Goal: Information Seeking & Learning: Compare options

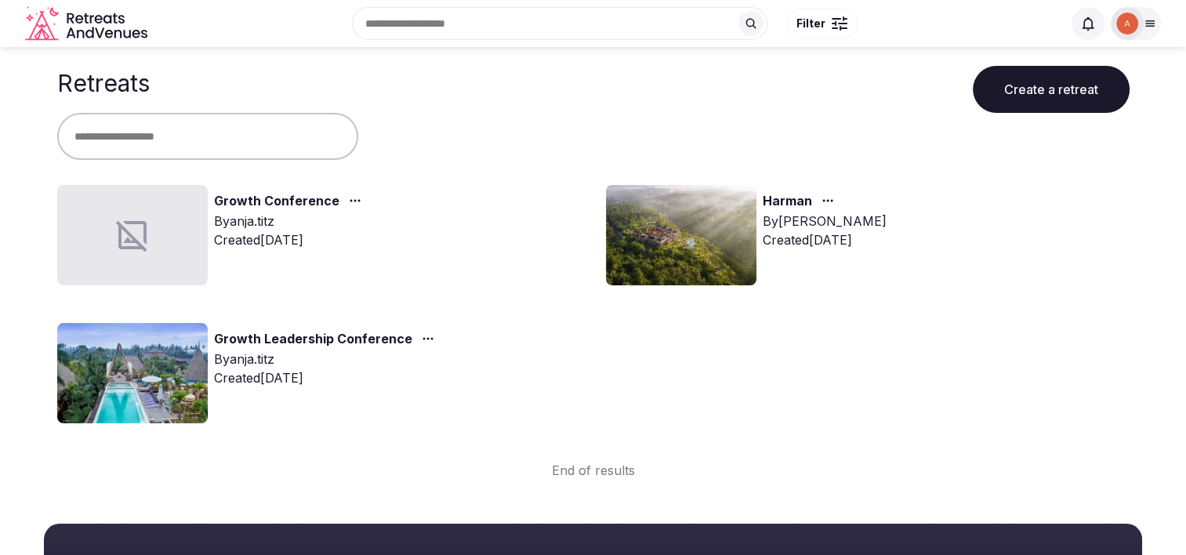
click at [694, 262] on img at bounding box center [681, 235] width 151 height 100
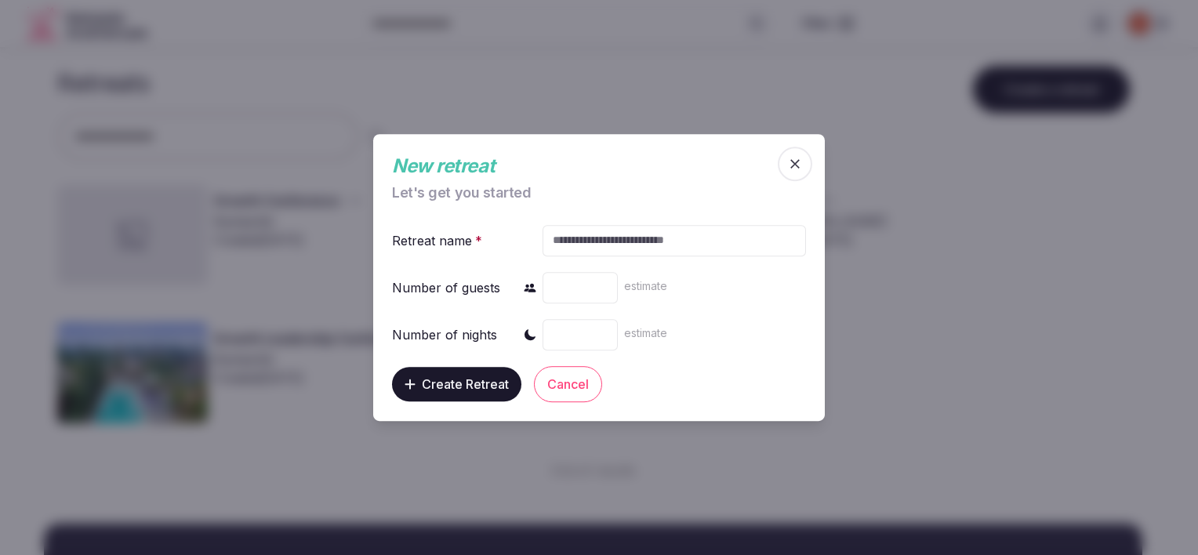
click at [805, 165] on span "button" at bounding box center [795, 164] width 34 height 34
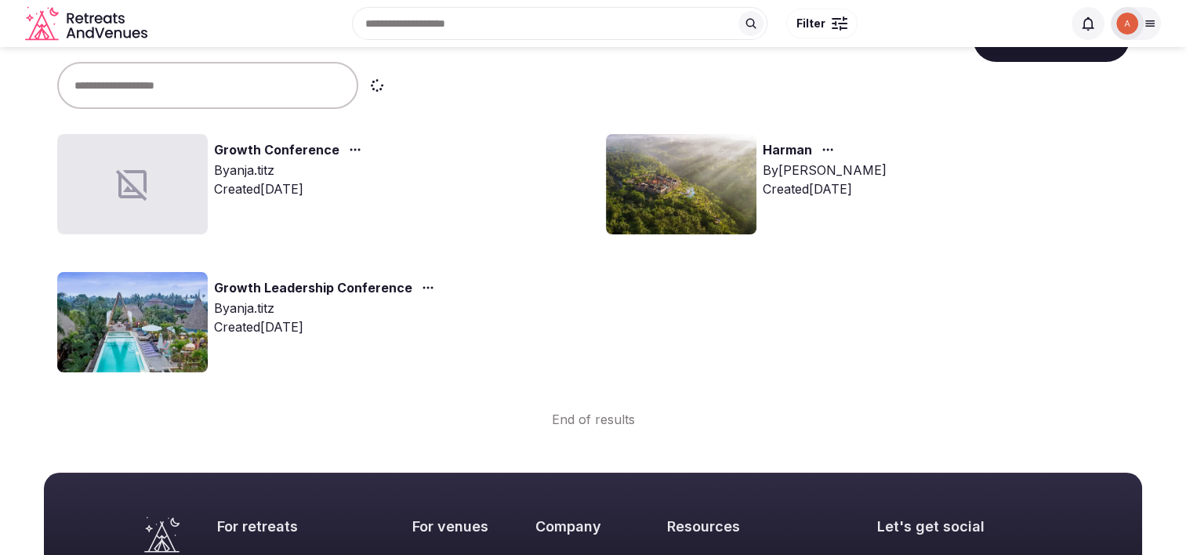
scroll to position [78, 0]
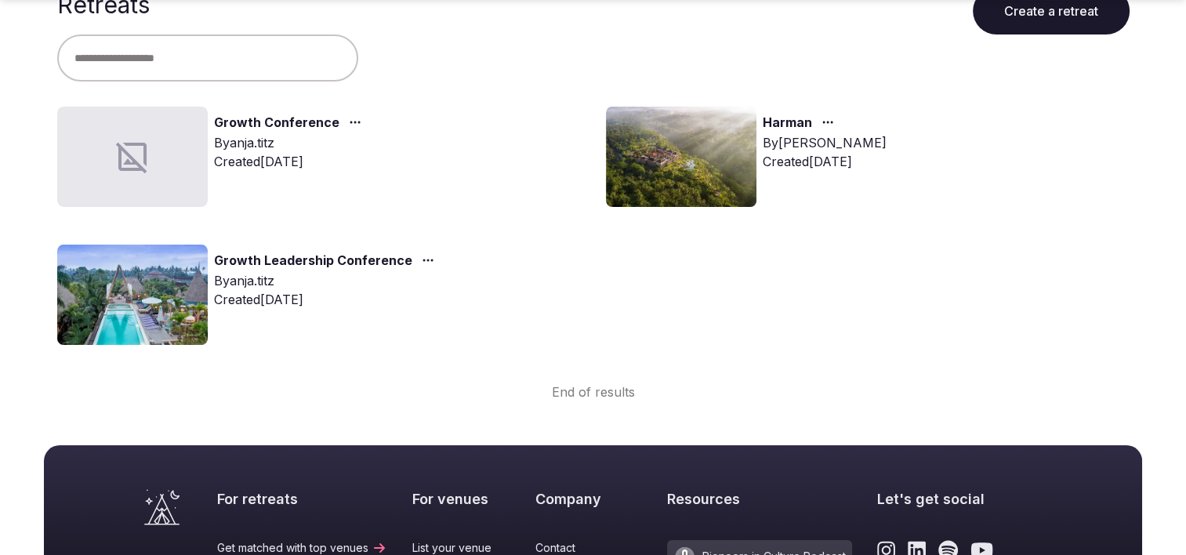
click at [153, 276] on img at bounding box center [132, 295] width 151 height 100
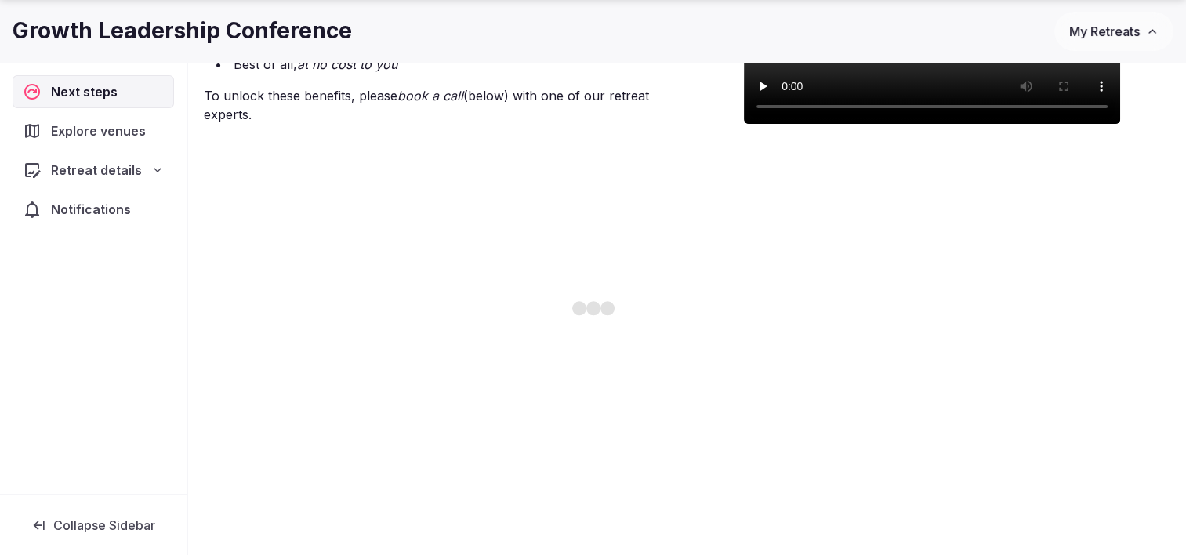
scroll to position [392, 0]
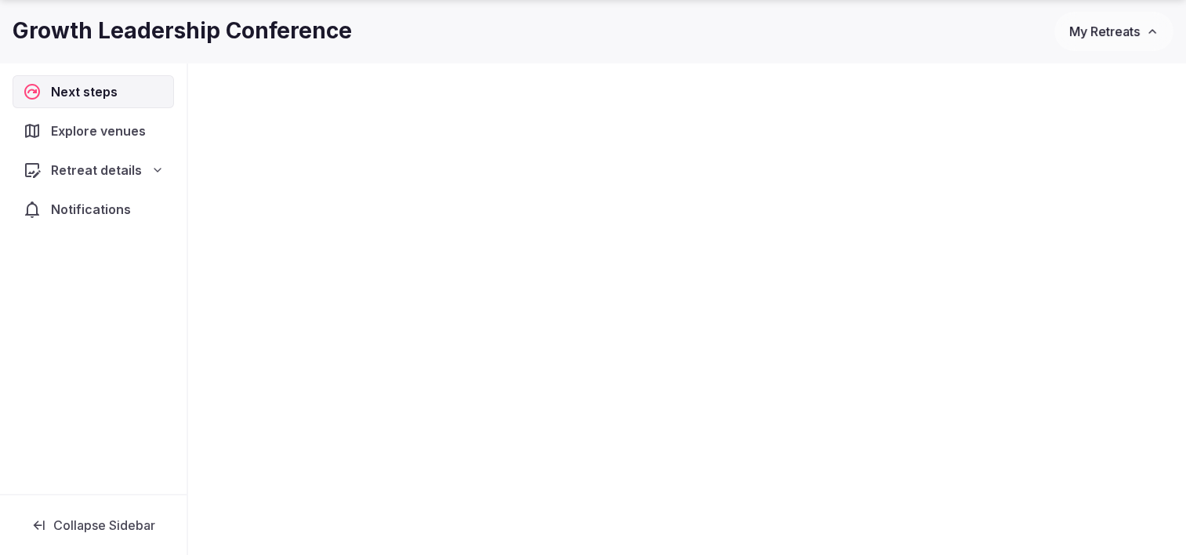
click at [85, 127] on span "Explore venues" at bounding box center [101, 131] width 101 height 19
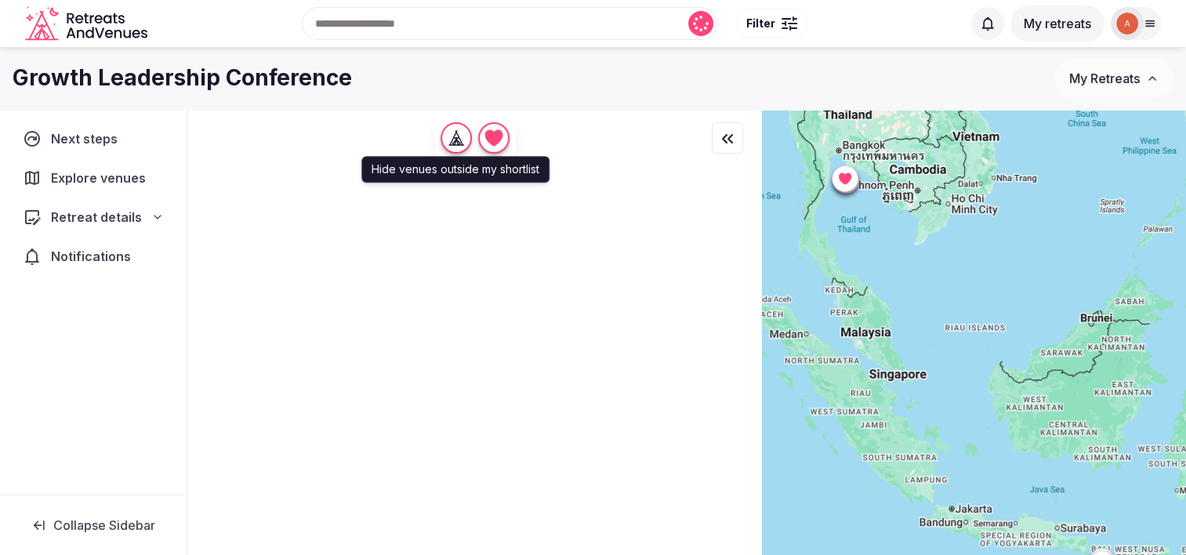
click at [460, 138] on icon "button" at bounding box center [456, 138] width 16 height 16
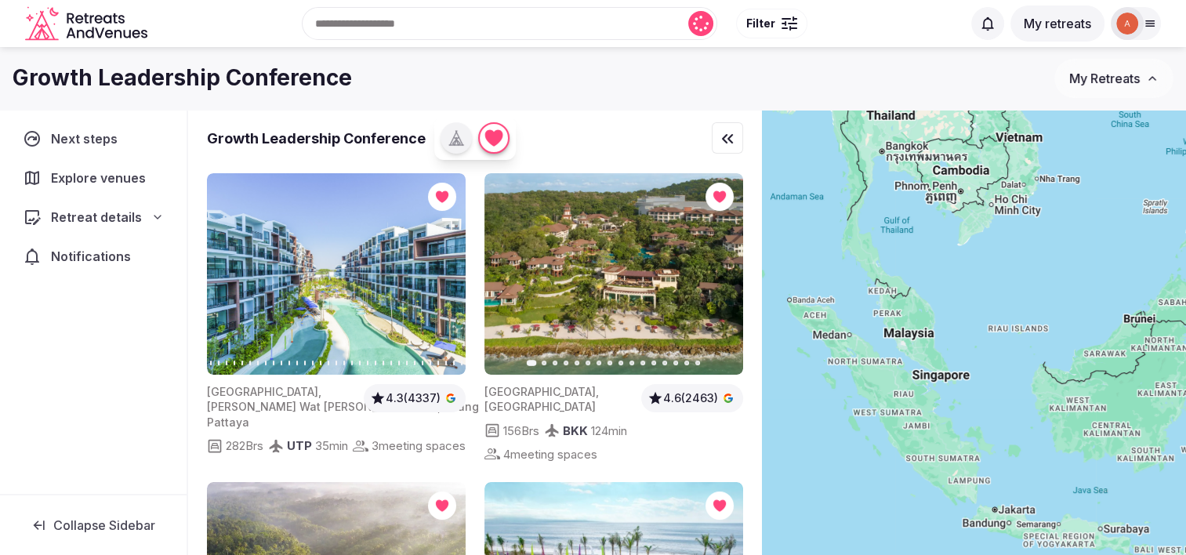
drag, startPoint x: 872, startPoint y: 256, endPoint x: 917, endPoint y: 256, distance: 45.5
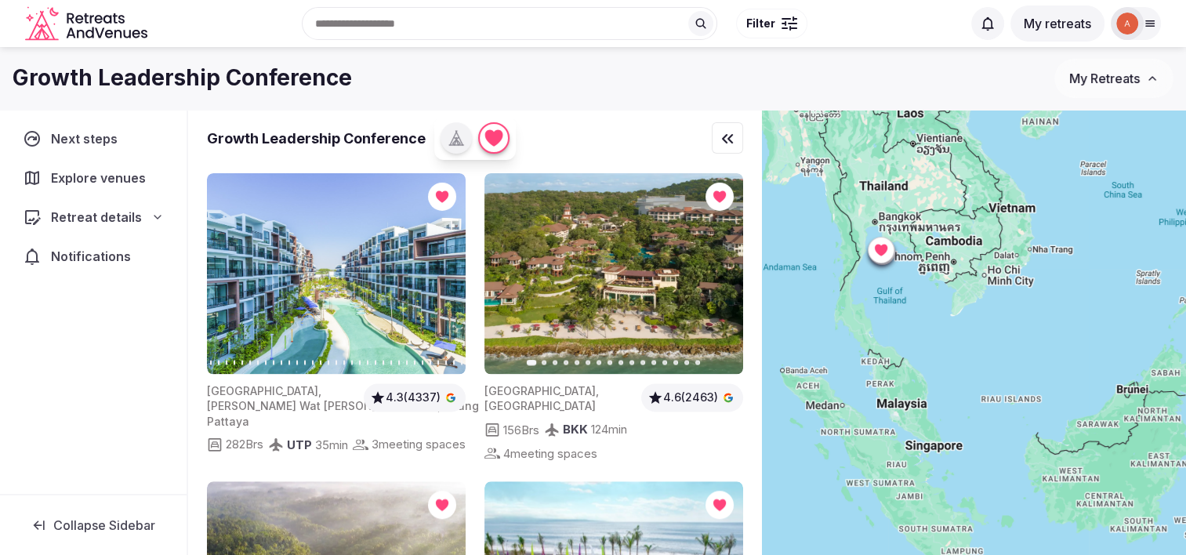
drag, startPoint x: 963, startPoint y: 267, endPoint x: 954, endPoint y: 339, distance: 72.6
click at [954, 341] on div at bounding box center [974, 359] width 424 height 499
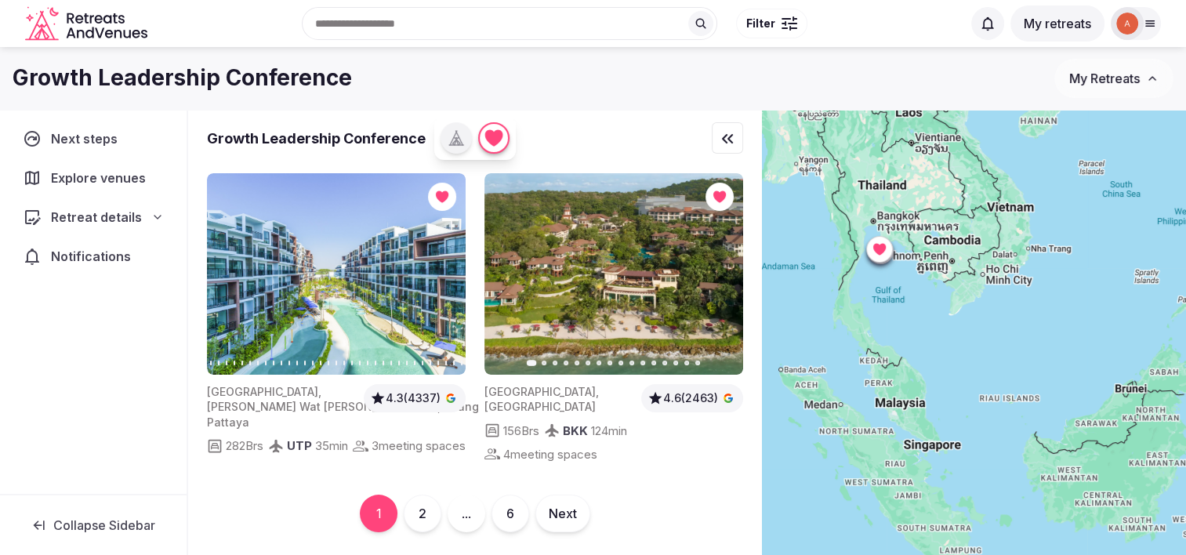
click at [888, 251] on icon at bounding box center [880, 249] width 16 height 16
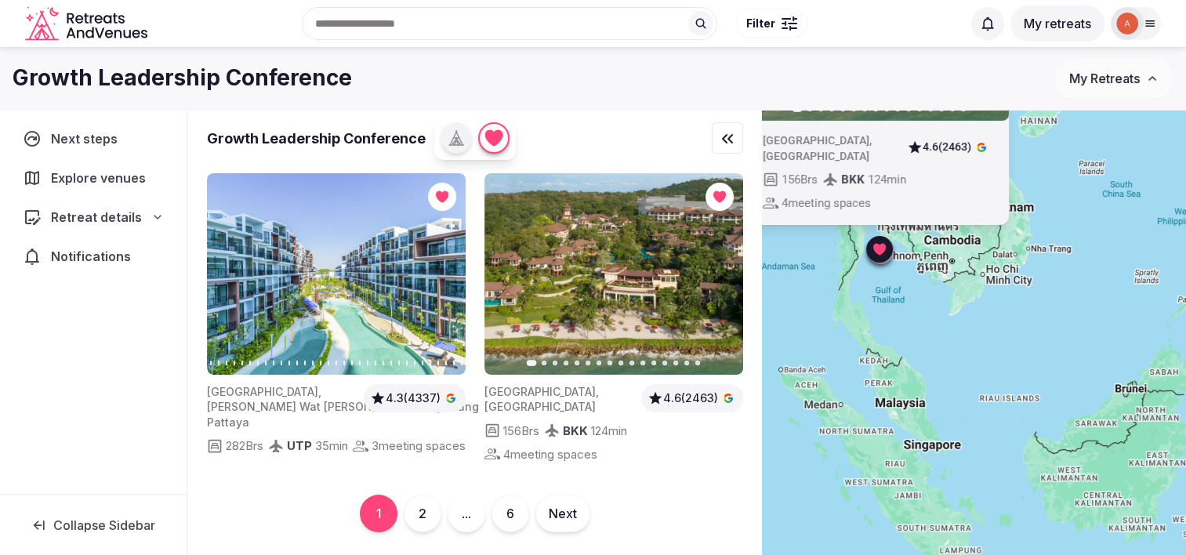
click at [958, 298] on div "Previous slide Next slide [GEOGRAPHIC_DATA] , [GEOGRAPHIC_DATA] 4.6 (2463) 156 …" at bounding box center [974, 359] width 424 height 499
click at [634, 317] on img at bounding box center [614, 274] width 259 height 202
click at [717, 277] on icon "button" at bounding box center [721, 274] width 13 height 13
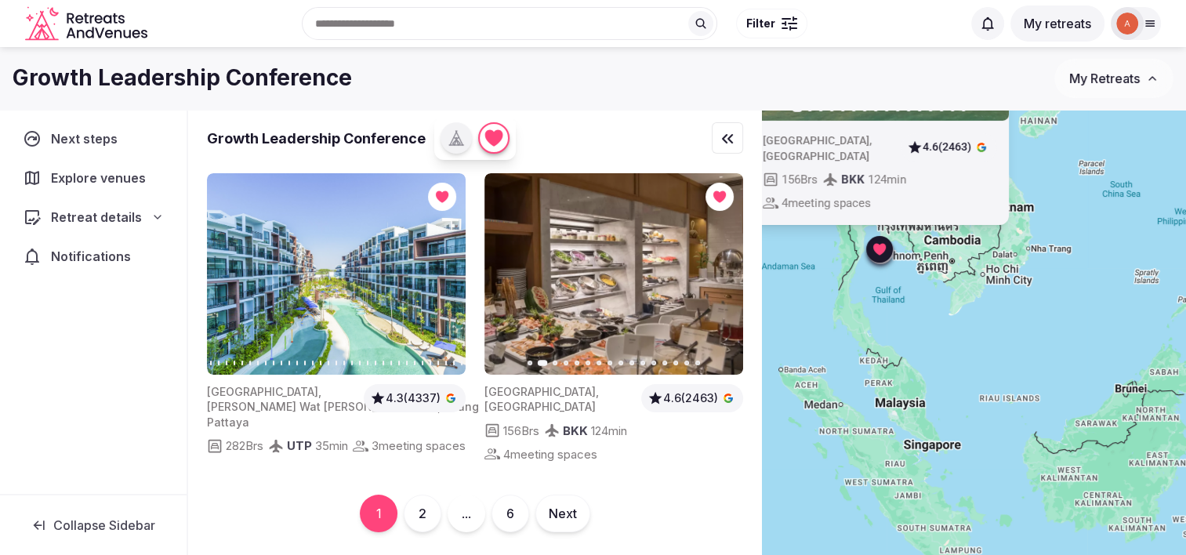
click at [717, 270] on icon "button" at bounding box center [721, 274] width 13 height 13
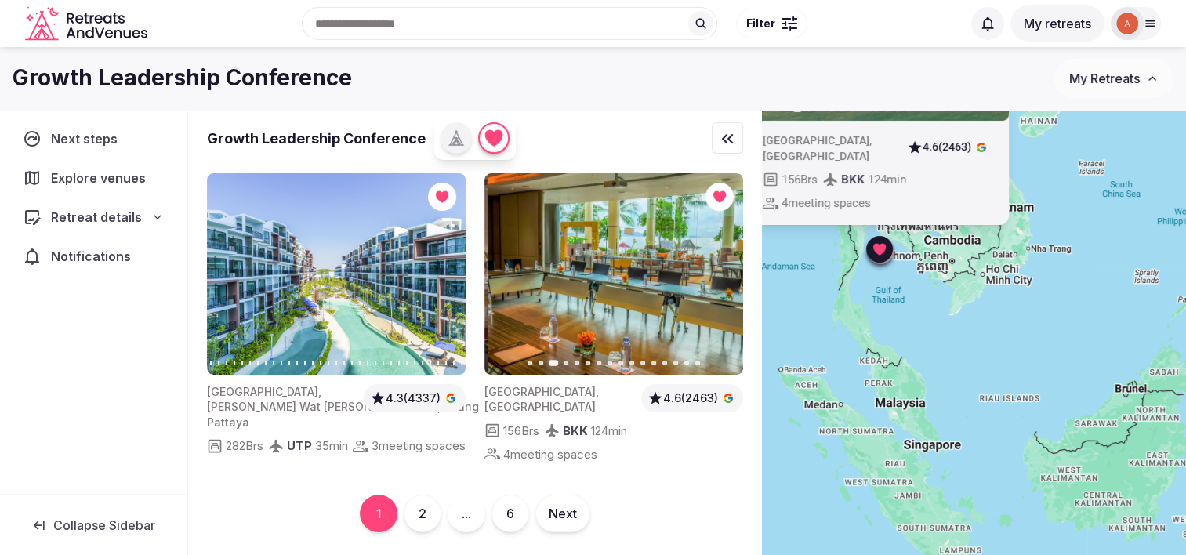
click at [619, 238] on img at bounding box center [617, 274] width 259 height 202
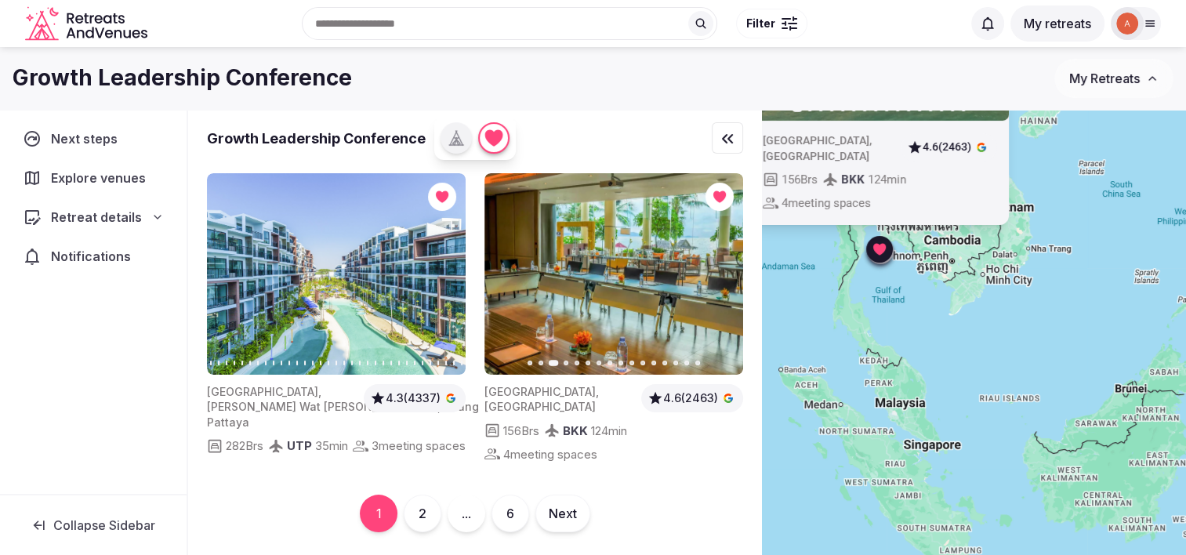
click at [612, 303] on img at bounding box center [614, 274] width 259 height 202
click at [719, 274] on icon "button" at bounding box center [721, 274] width 13 height 13
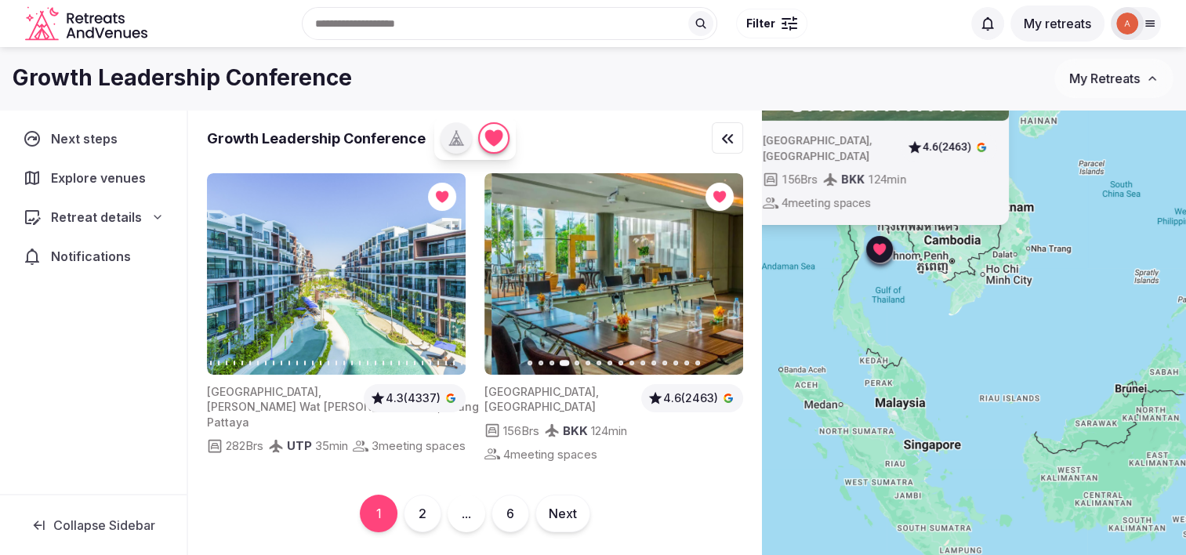
click at [719, 274] on icon "button" at bounding box center [721, 274] width 13 height 13
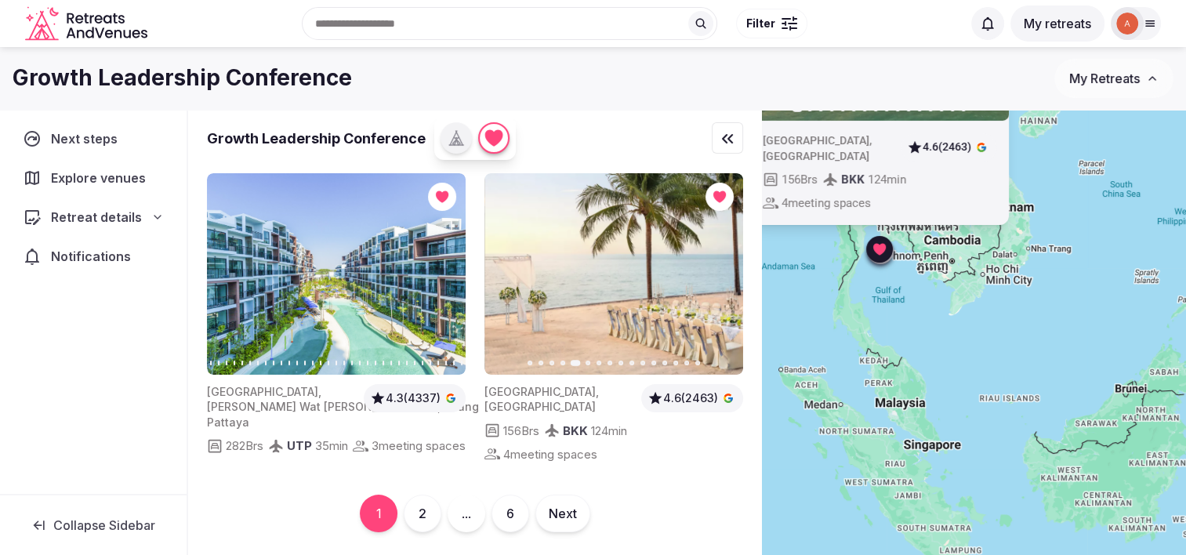
click at [719, 273] on icon "button" at bounding box center [721, 274] width 13 height 13
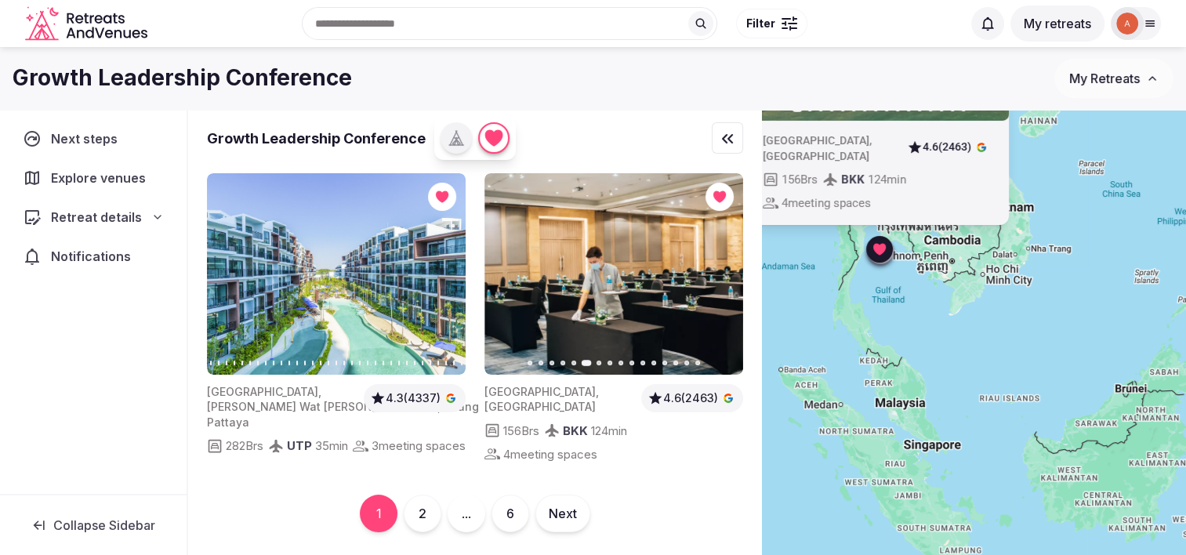
click at [719, 273] on icon "button" at bounding box center [721, 274] width 13 height 13
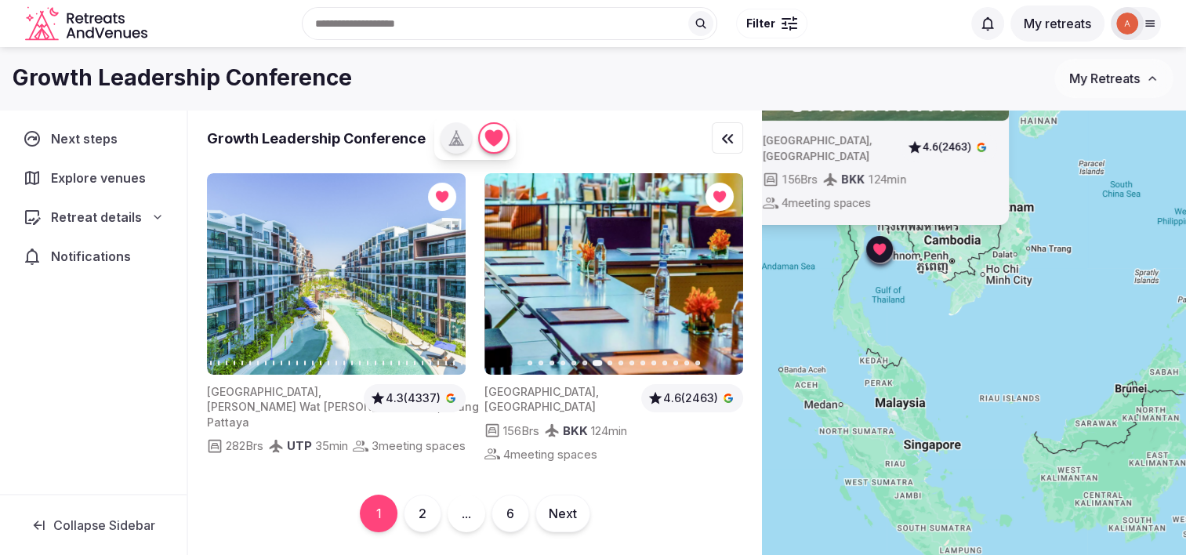
click at [719, 273] on icon "button" at bounding box center [721, 274] width 13 height 13
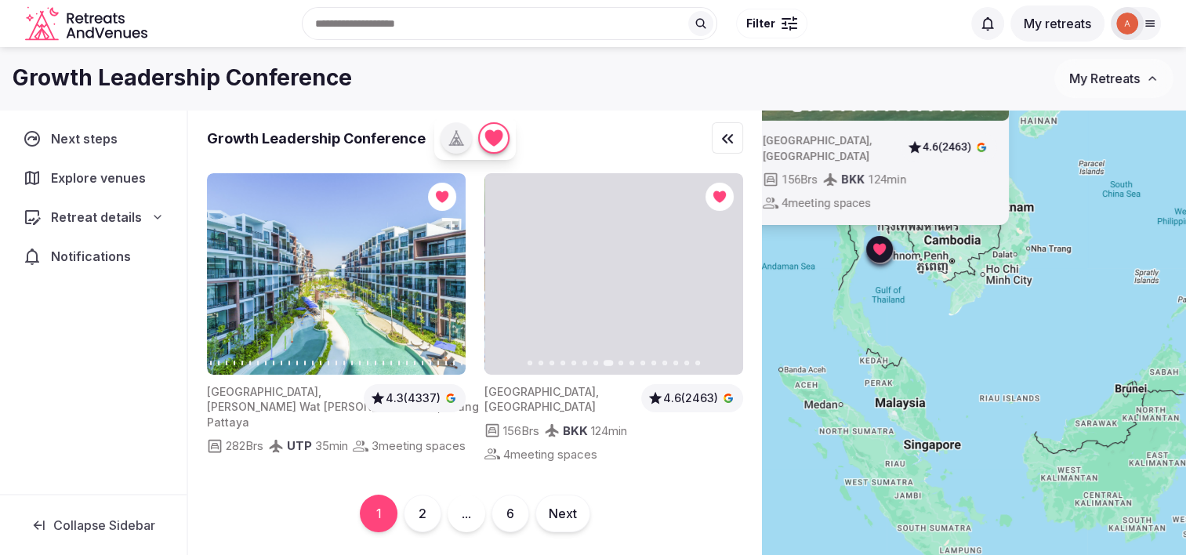
click at [719, 273] on icon "button" at bounding box center [721, 274] width 13 height 13
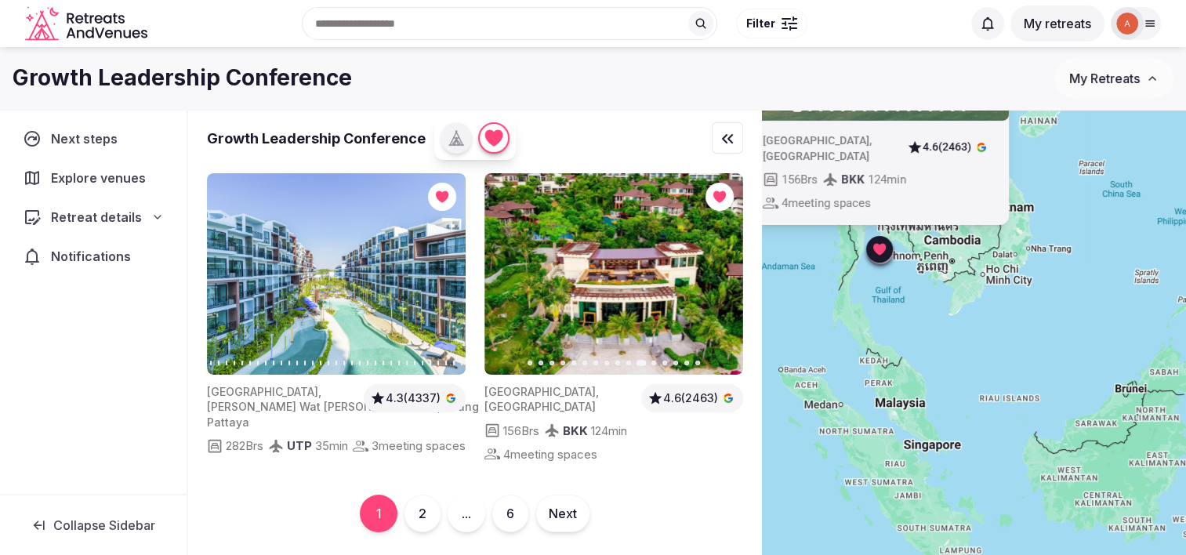
click at [612, 230] on img at bounding box center [614, 274] width 259 height 202
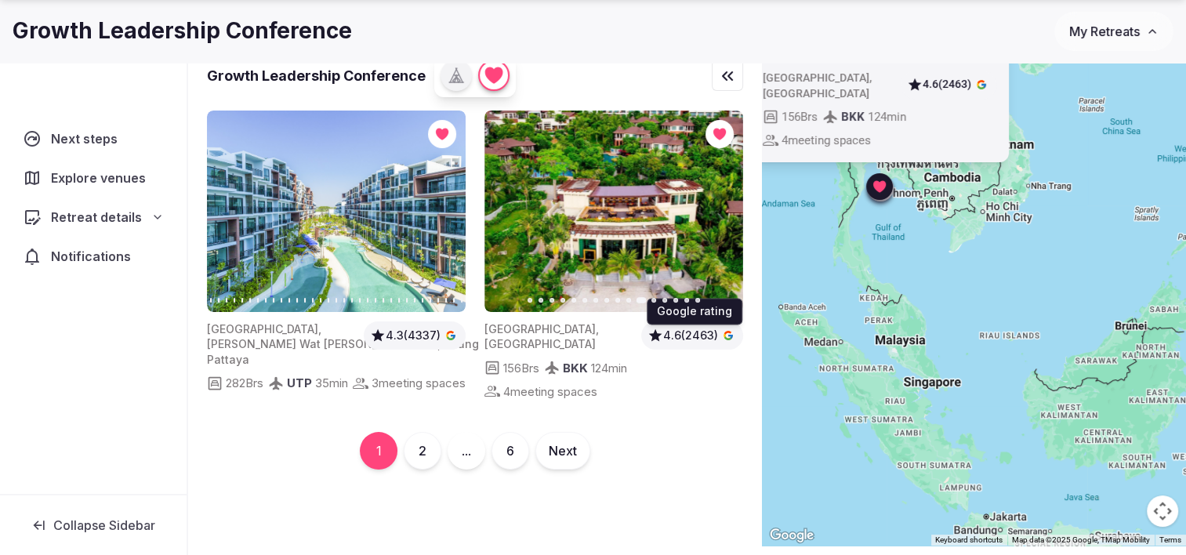
scroll to position [78, 0]
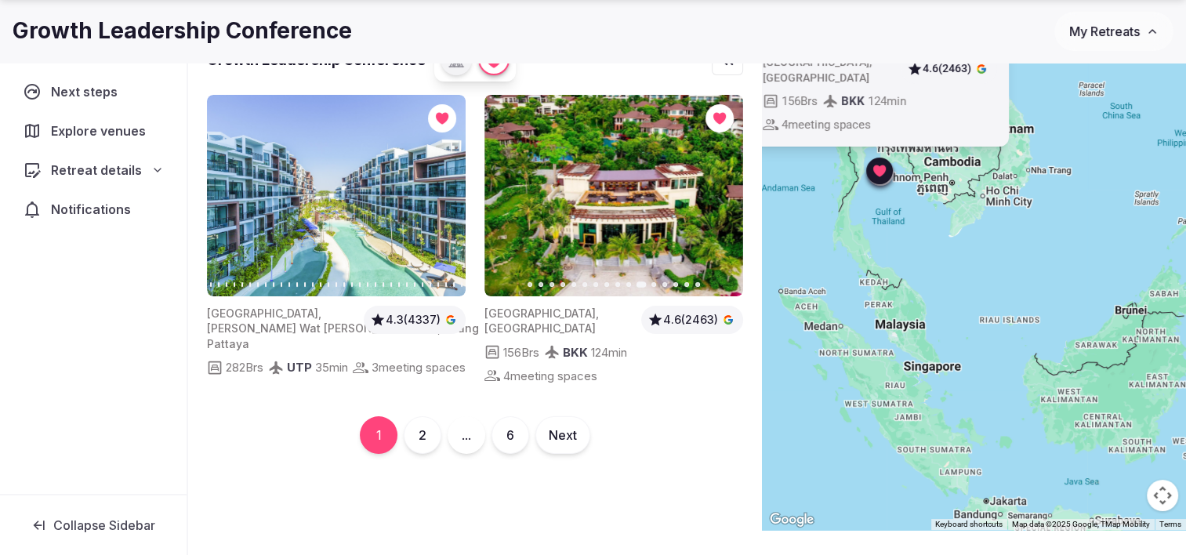
click at [580, 175] on img at bounding box center [614, 196] width 259 height 202
click at [601, 119] on img at bounding box center [614, 196] width 259 height 202
click at [696, 169] on img at bounding box center [614, 196] width 259 height 202
click at [638, 228] on img at bounding box center [612, 196] width 259 height 202
click at [582, 115] on img at bounding box center [613, 196] width 259 height 202
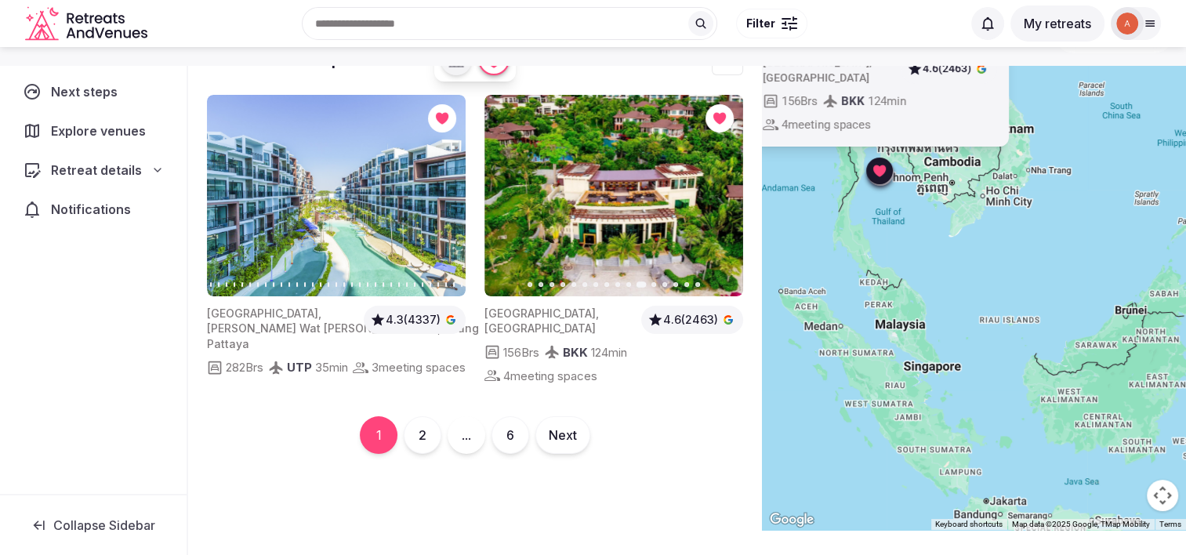
scroll to position [0, 0]
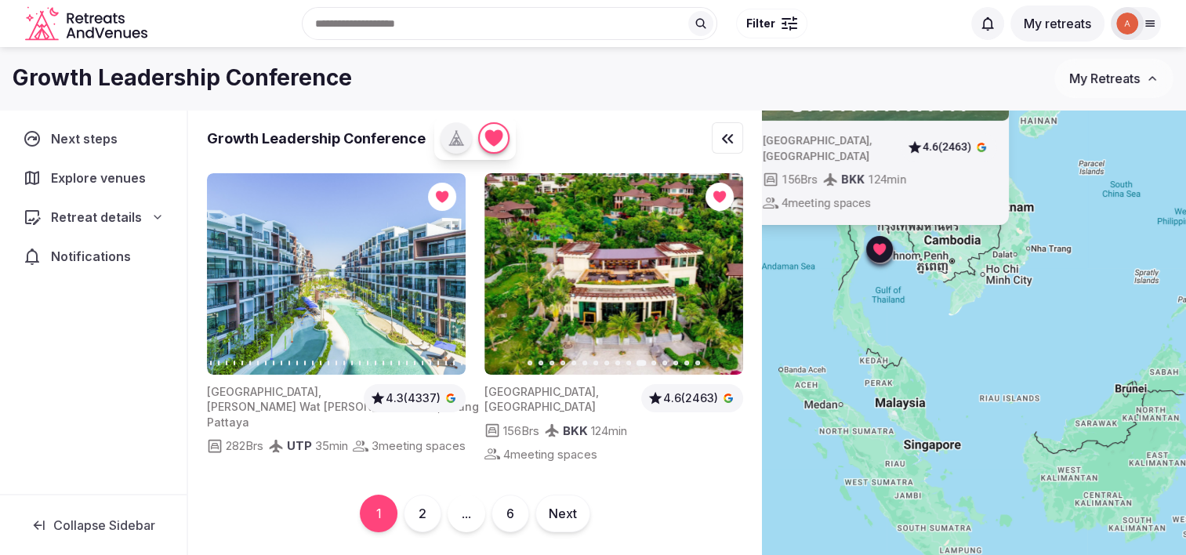
click at [728, 276] on button "Next slide" at bounding box center [721, 274] width 25 height 25
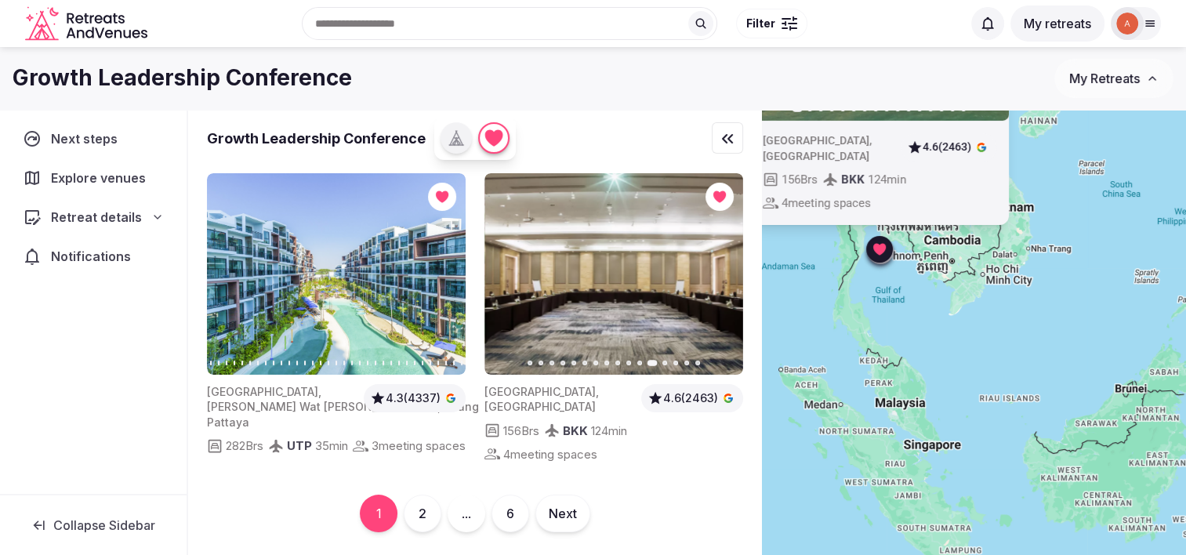
click at [559, 400] on span "[GEOGRAPHIC_DATA]" at bounding box center [540, 406] width 111 height 13
click at [507, 394] on span "[GEOGRAPHIC_DATA]" at bounding box center [540, 391] width 111 height 13
click at [580, 241] on img at bounding box center [614, 274] width 259 height 202
click at [327, 264] on img at bounding box center [336, 274] width 259 height 202
click at [332, 305] on img at bounding box center [336, 274] width 259 height 202
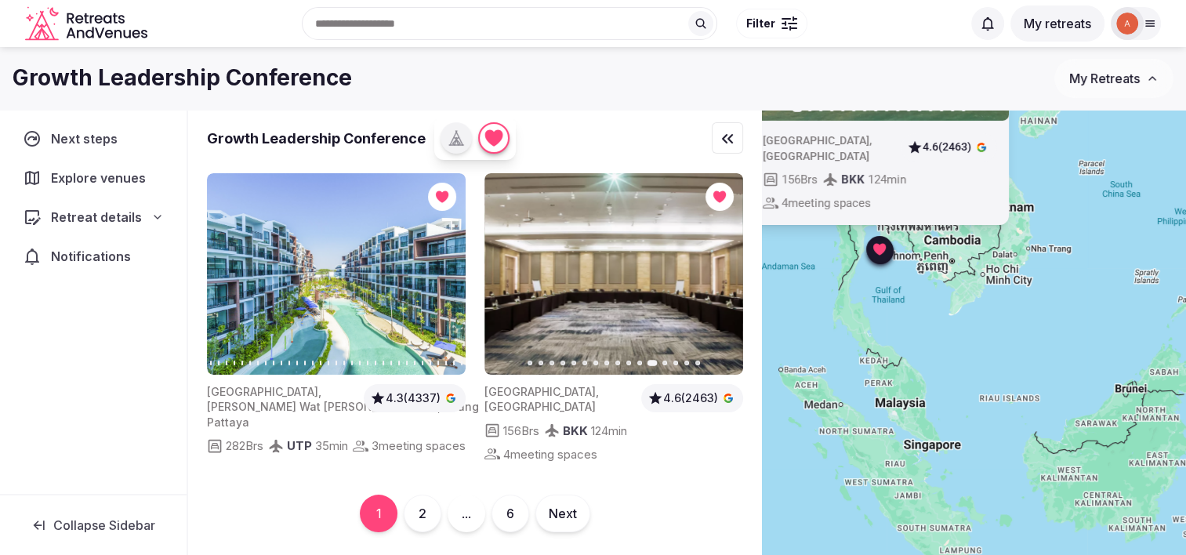
click at [442, 269] on icon "button" at bounding box center [444, 274] width 6 height 11
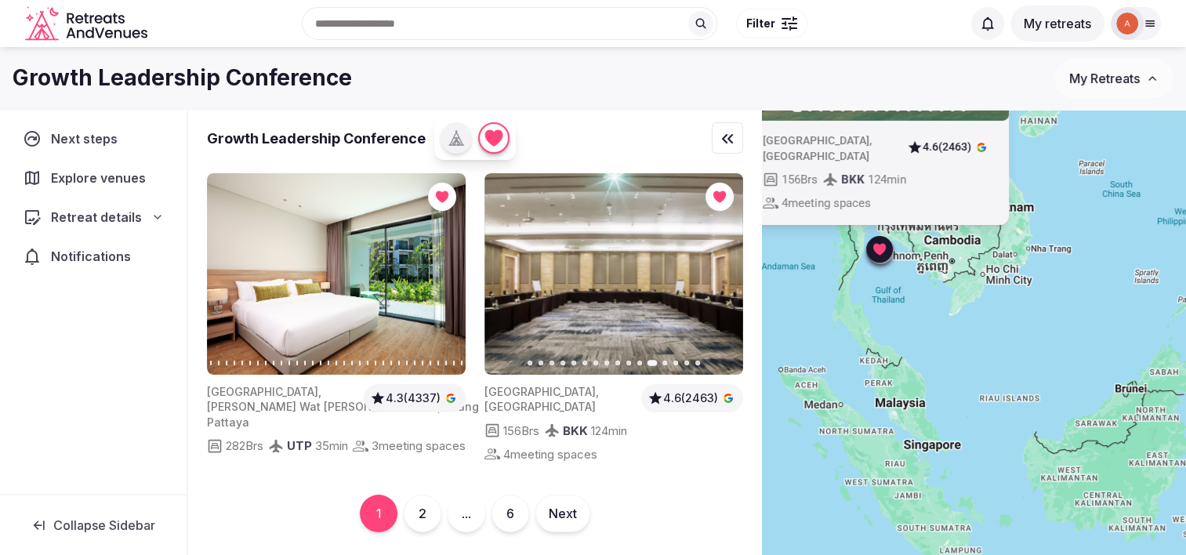
click at [421, 524] on button "2" at bounding box center [423, 514] width 38 height 38
click at [496, 449] on icon at bounding box center [493, 453] width 16 height 11
click at [533, 455] on span "4 meeting spaces" at bounding box center [550, 454] width 94 height 16
click at [717, 268] on icon "button" at bounding box center [721, 274] width 13 height 13
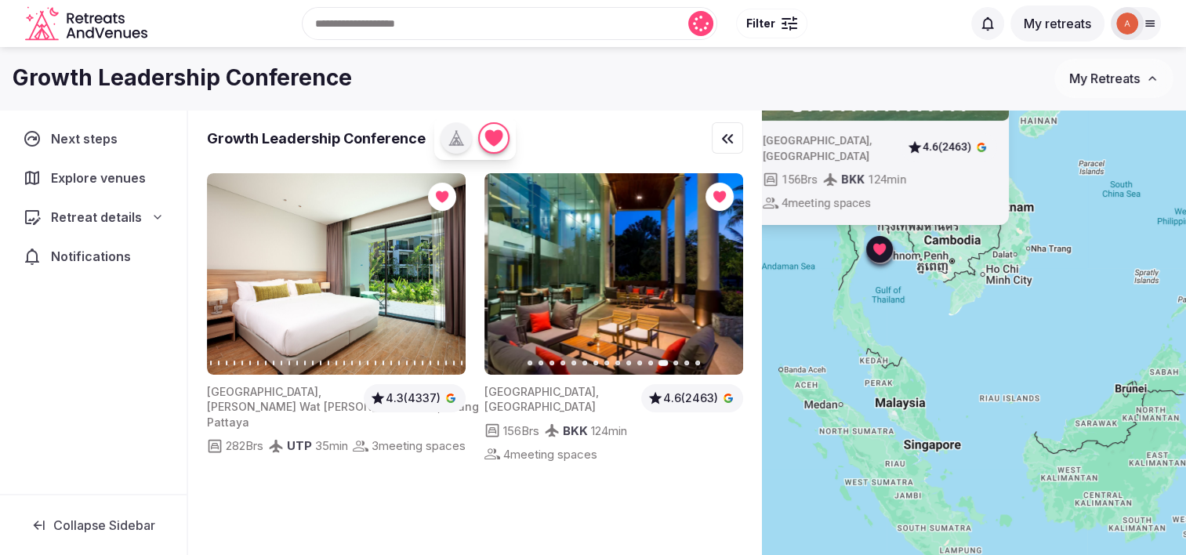
click at [717, 268] on icon "button" at bounding box center [721, 274] width 13 height 13
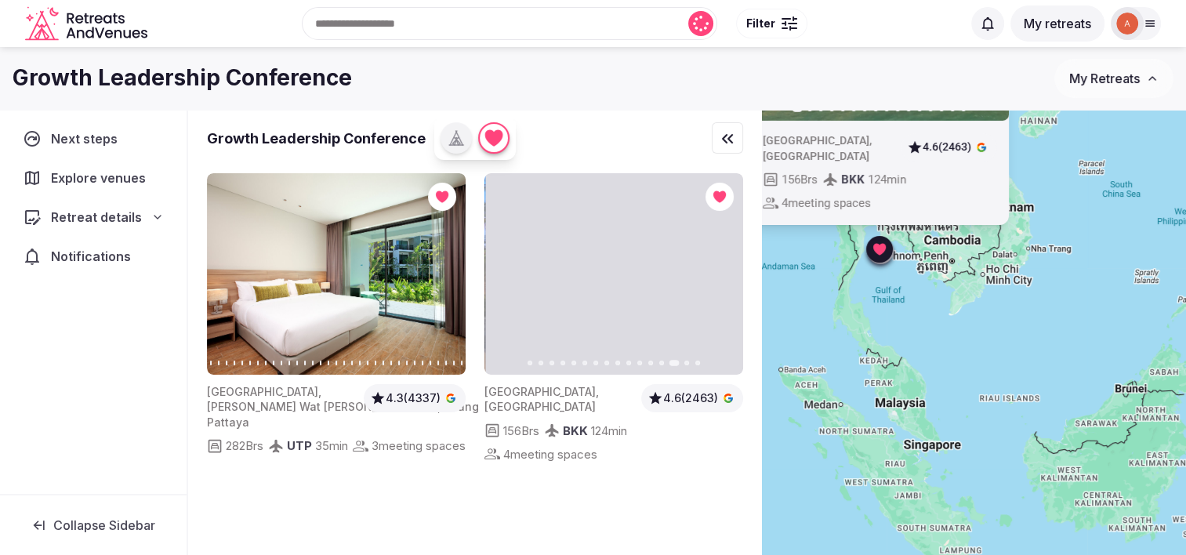
click at [717, 268] on icon "button" at bounding box center [721, 274] width 13 height 13
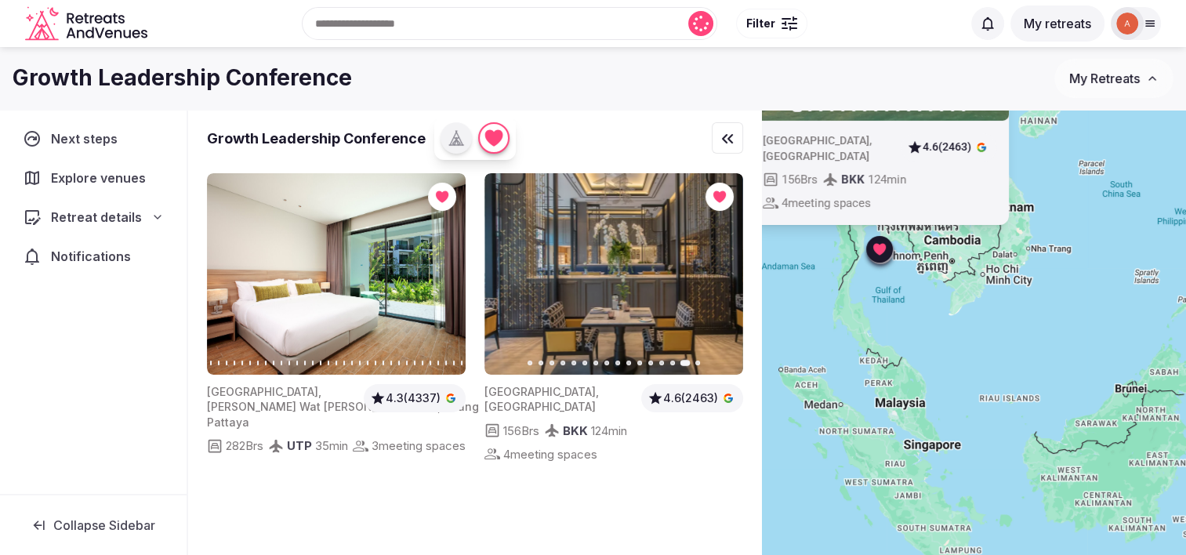
click at [505, 274] on icon "button" at bounding box center [506, 274] width 13 height 13
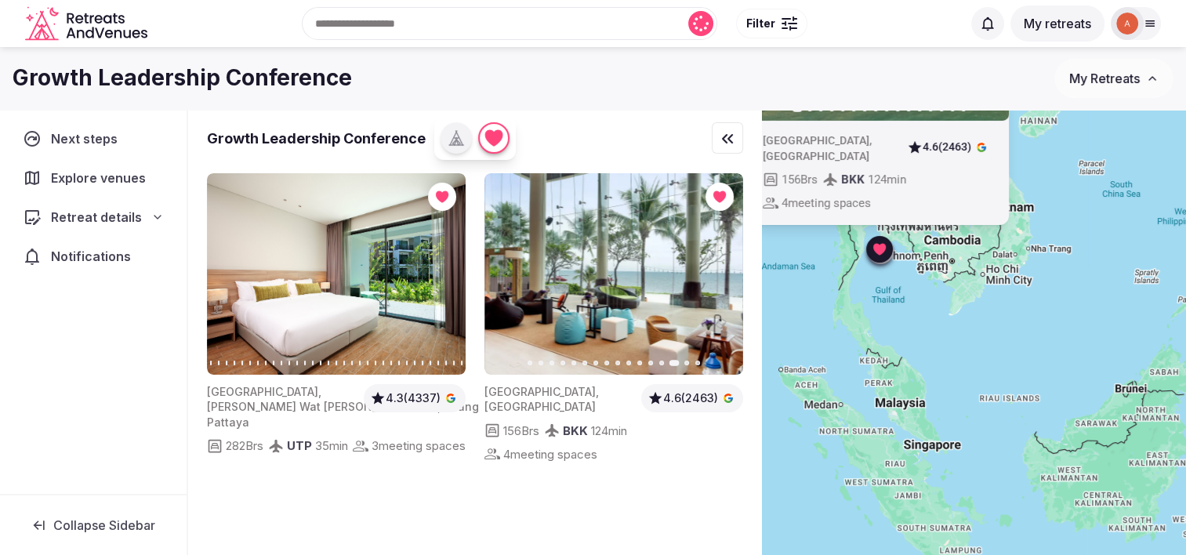
click at [500, 270] on icon "button" at bounding box center [506, 274] width 13 height 13
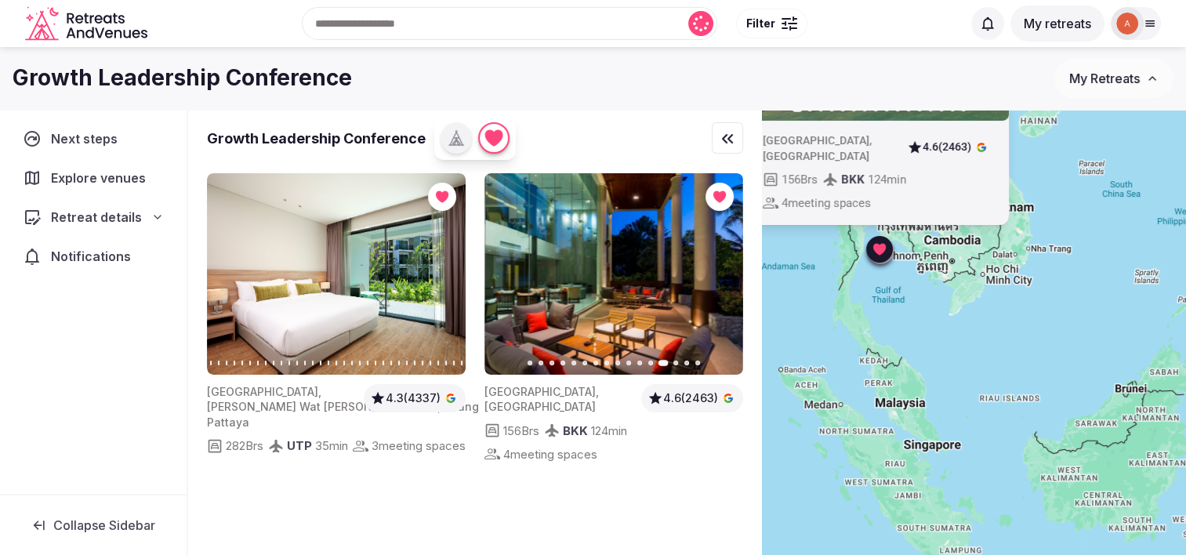
click at [503, 272] on icon "button" at bounding box center [506, 274] width 13 height 13
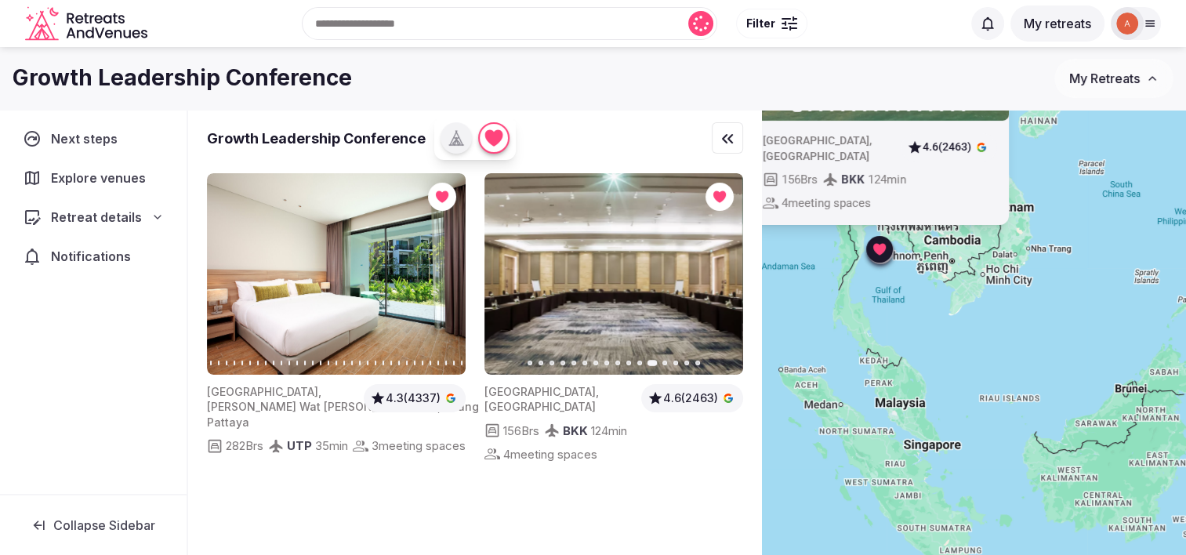
click at [503, 272] on icon "button" at bounding box center [506, 274] width 13 height 13
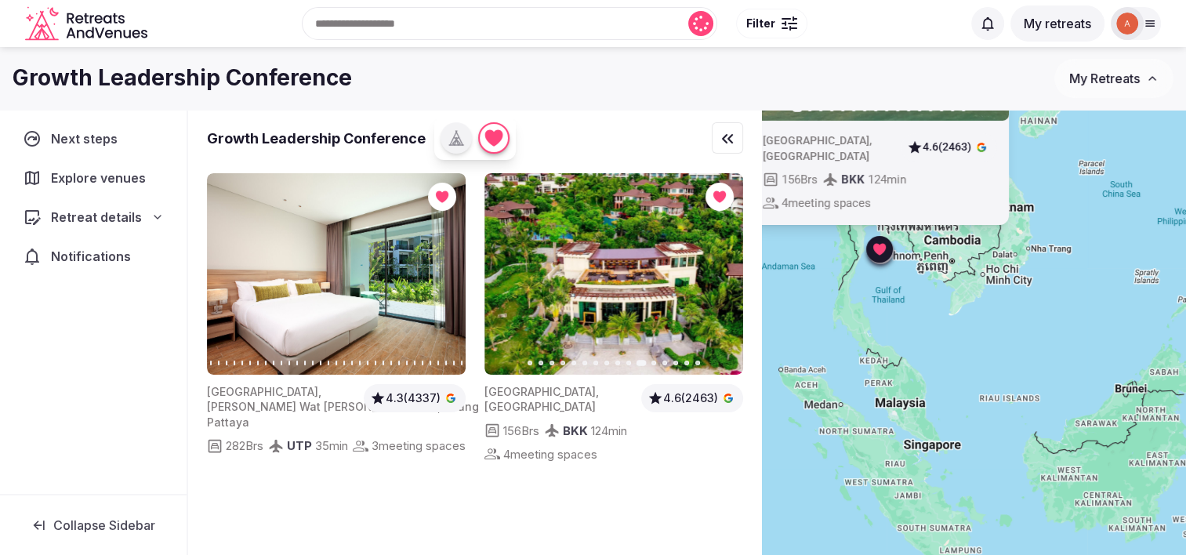
click at [506, 273] on icon "button" at bounding box center [506, 274] width 13 height 13
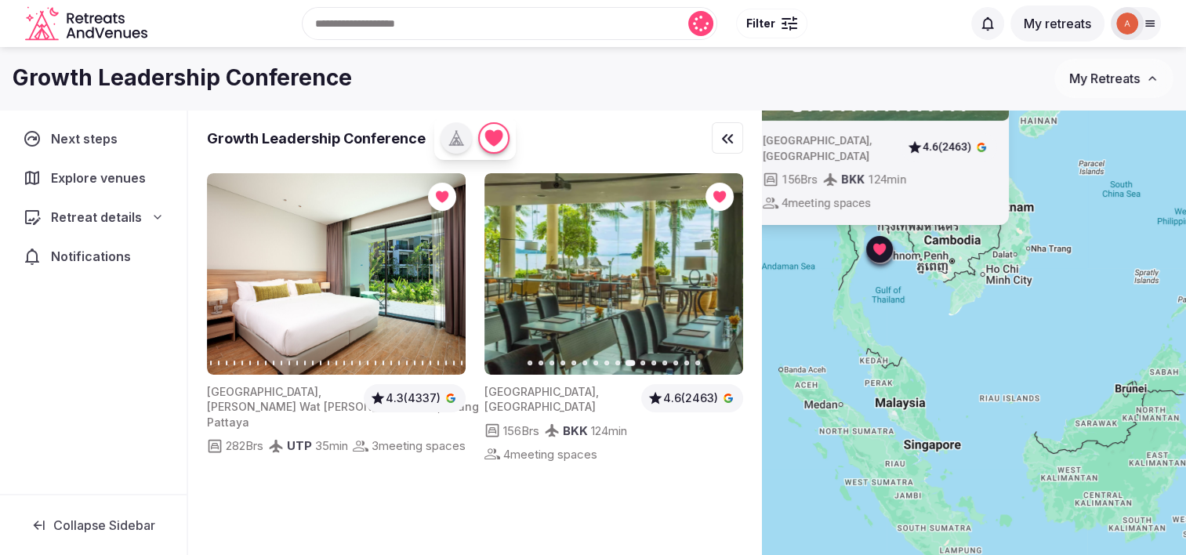
click at [506, 273] on icon "button" at bounding box center [506, 274] width 13 height 13
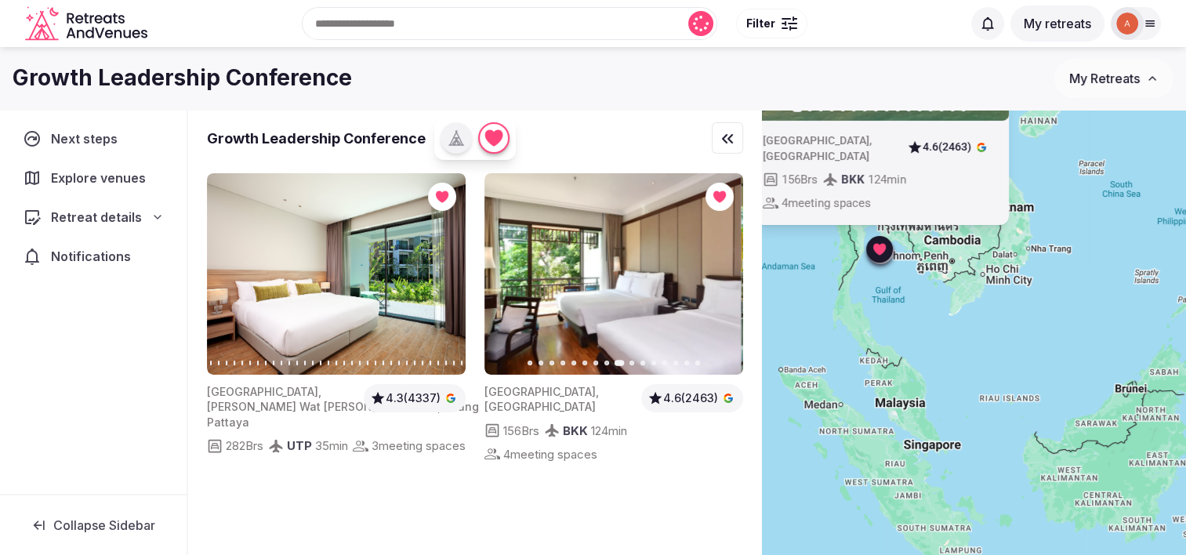
click at [506, 273] on icon "button" at bounding box center [506, 274] width 13 height 13
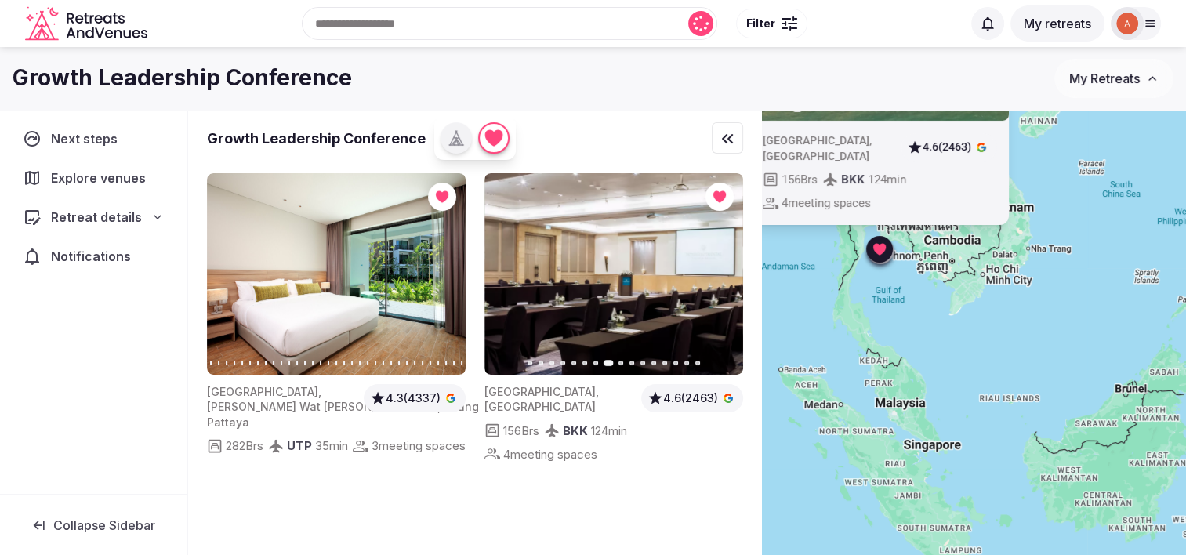
click at [724, 269] on icon "button" at bounding box center [721, 274] width 13 height 13
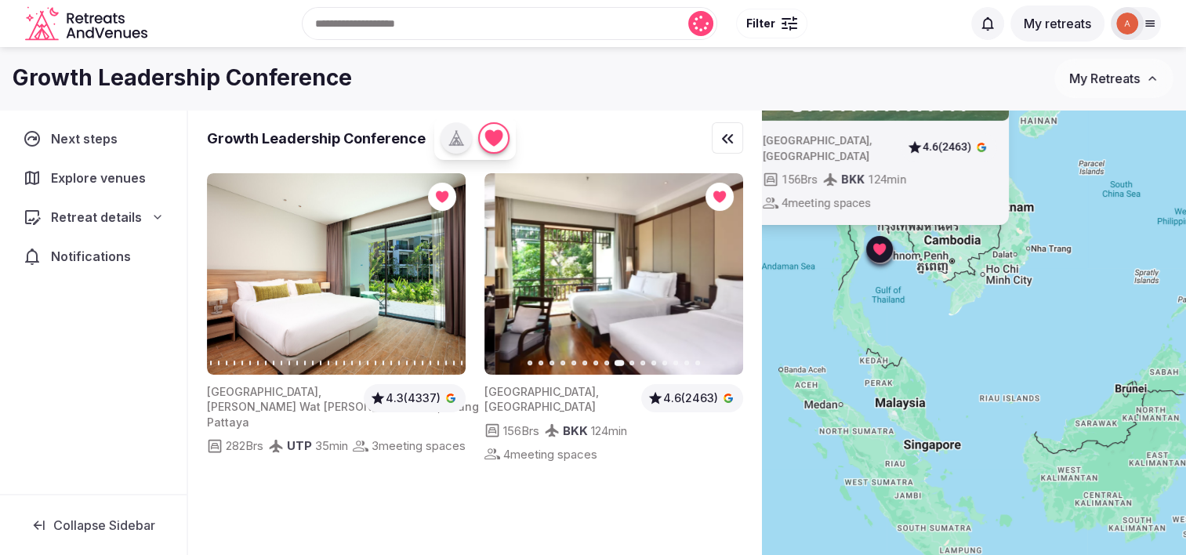
click at [724, 269] on icon "button" at bounding box center [721, 274] width 13 height 13
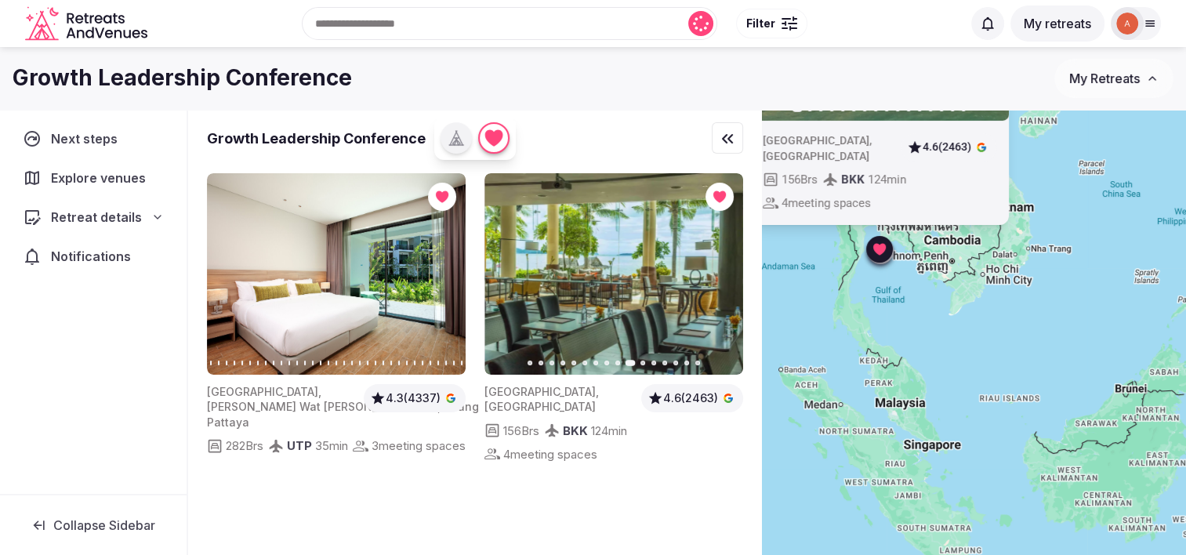
click at [724, 269] on icon "button" at bounding box center [721, 274] width 13 height 13
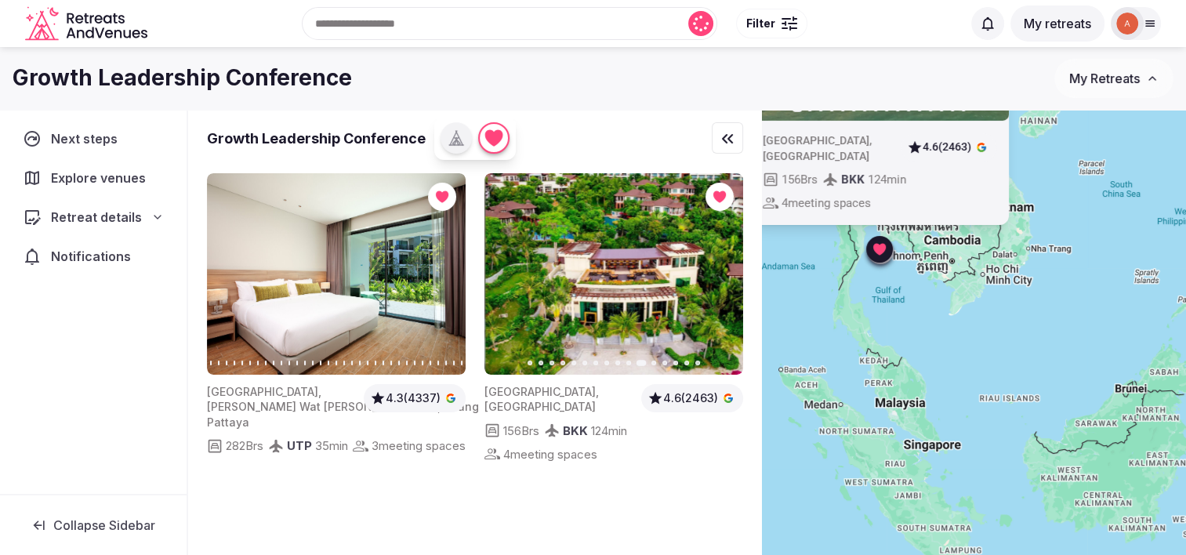
click at [724, 269] on icon "button" at bounding box center [721, 274] width 13 height 13
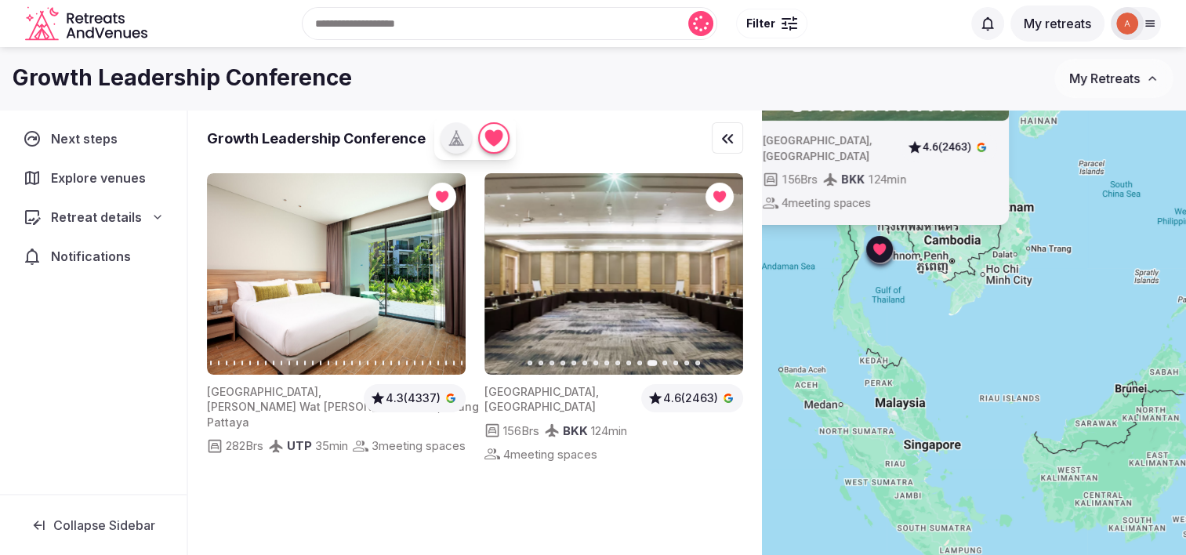
click at [727, 276] on icon "button" at bounding box center [721, 274] width 13 height 13
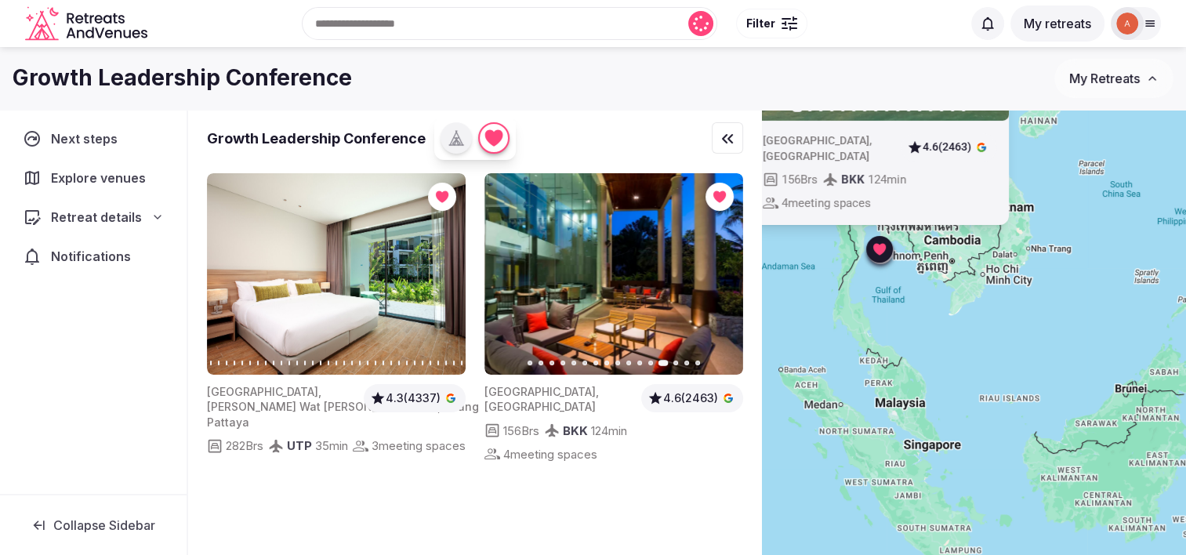
click at [727, 276] on icon "button" at bounding box center [721, 274] width 13 height 13
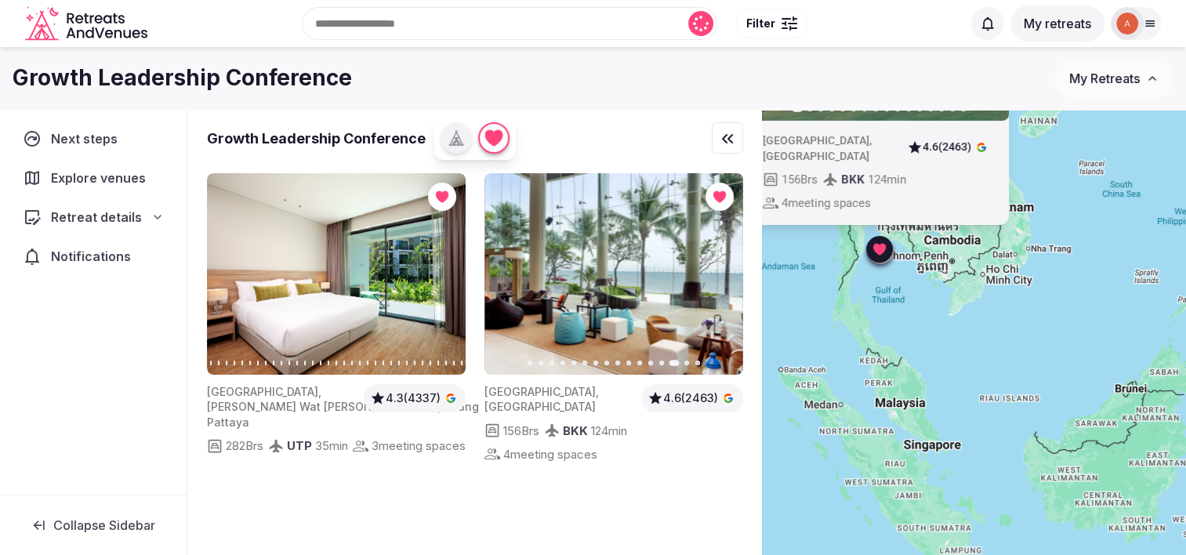
click at [716, 271] on icon "button" at bounding box center [721, 274] width 13 height 13
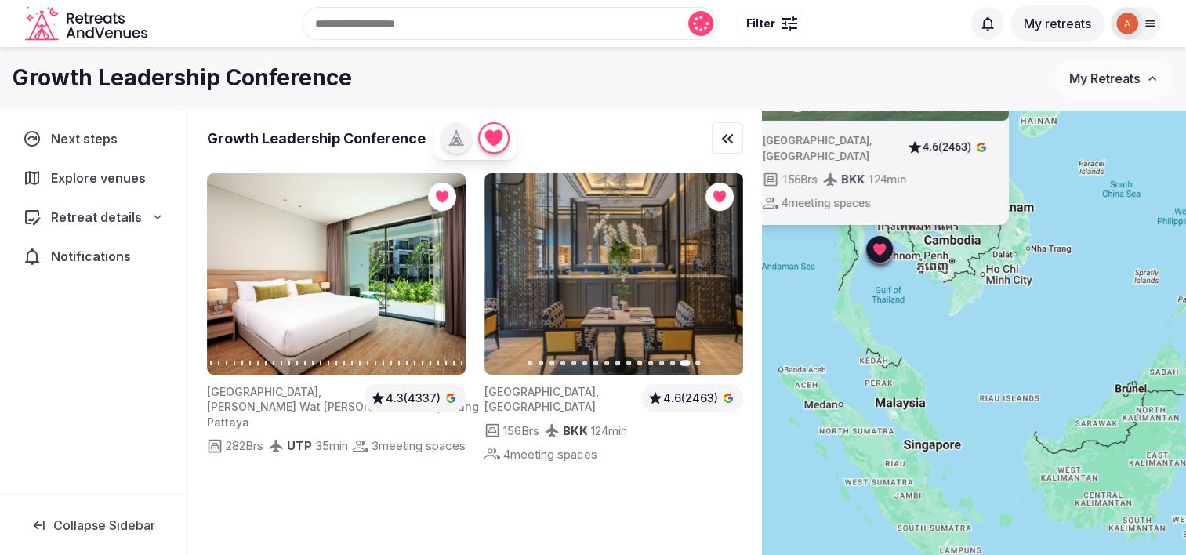
click at [723, 279] on icon "button" at bounding box center [721, 274] width 13 height 13
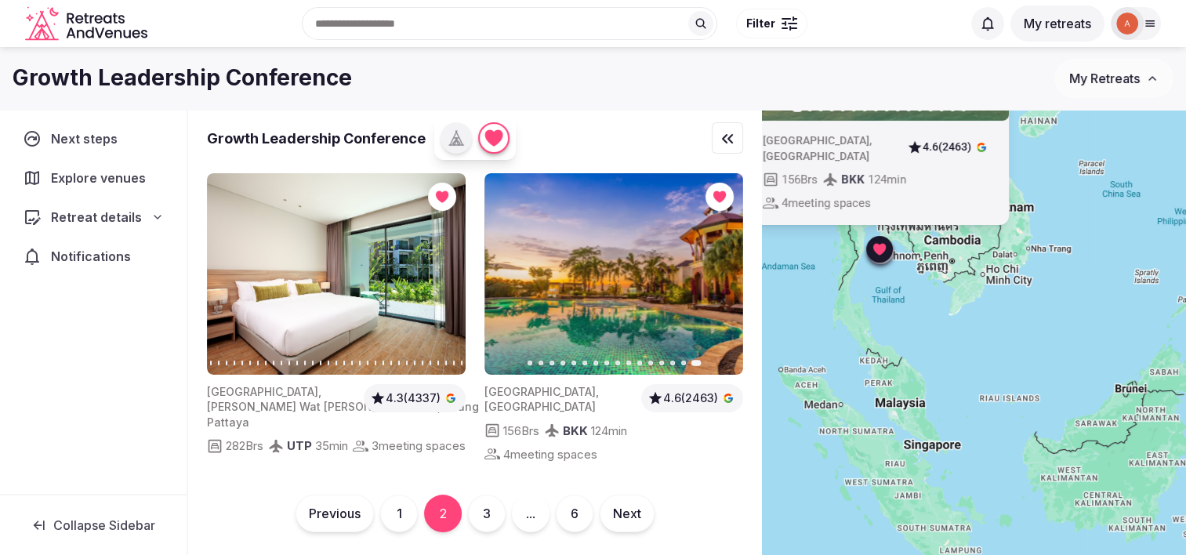
scroll to position [116, 0]
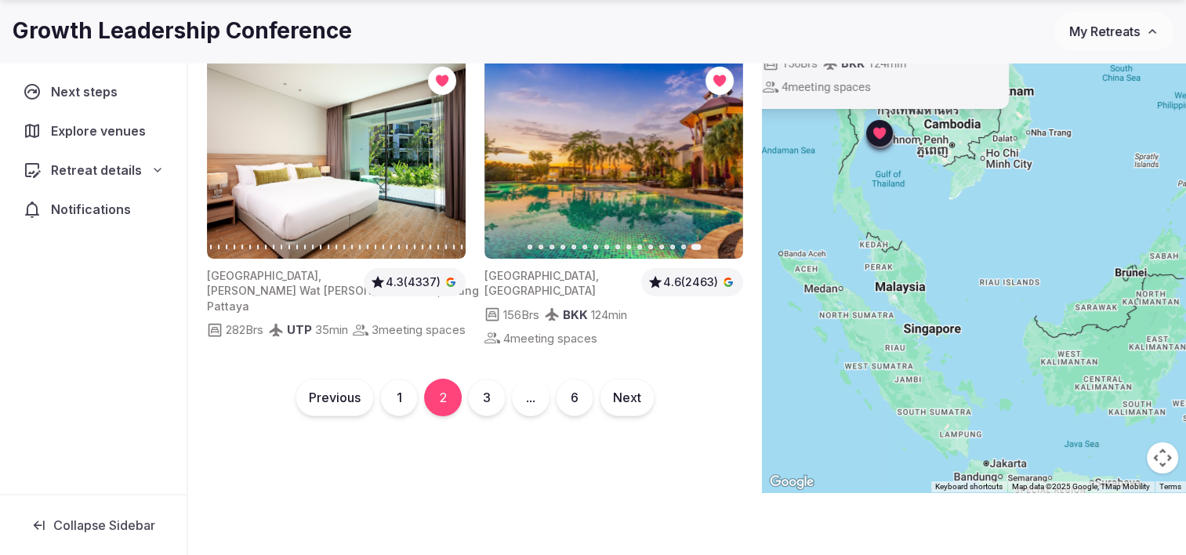
click at [502, 416] on div "Previous 1 2 3 ... 6 Next" at bounding box center [475, 398] width 524 height 38
click at [492, 415] on button "3" at bounding box center [487, 398] width 38 height 38
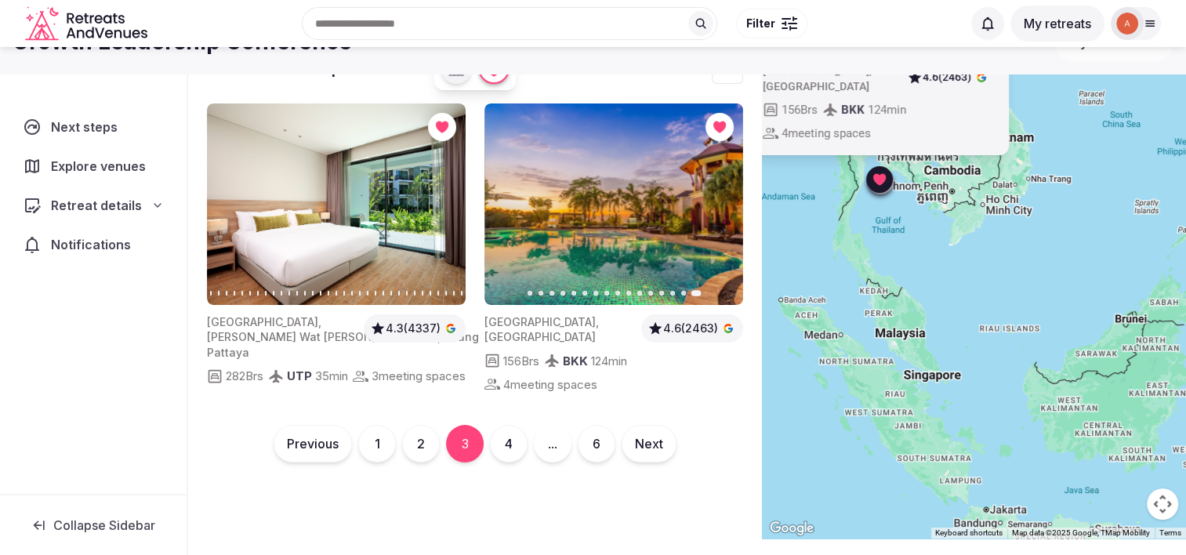
scroll to position [0, 0]
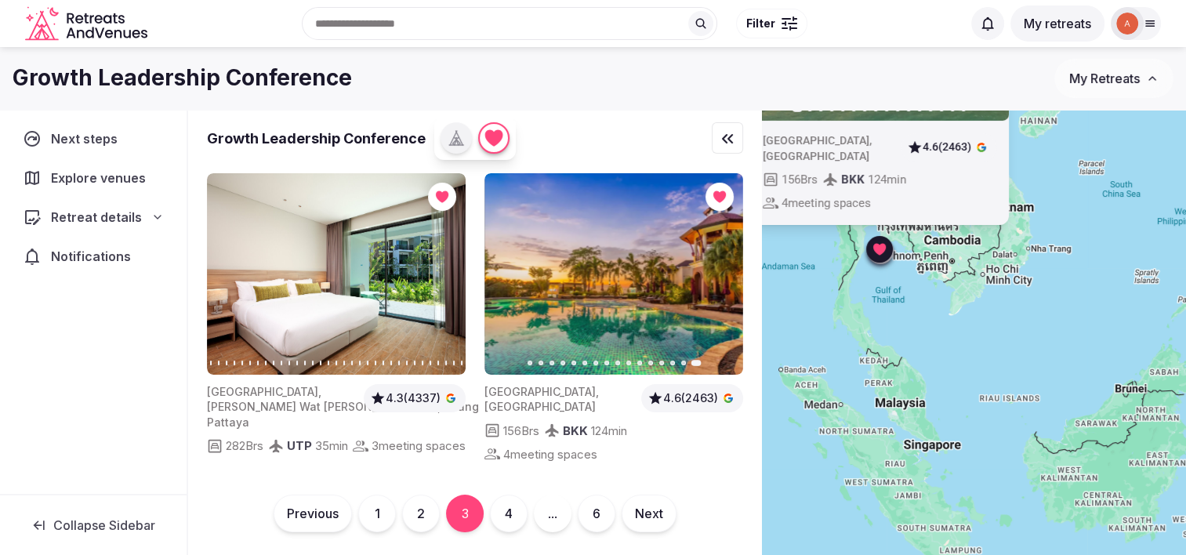
click at [739, 138] on div at bounding box center [727, 137] width 31 height 31
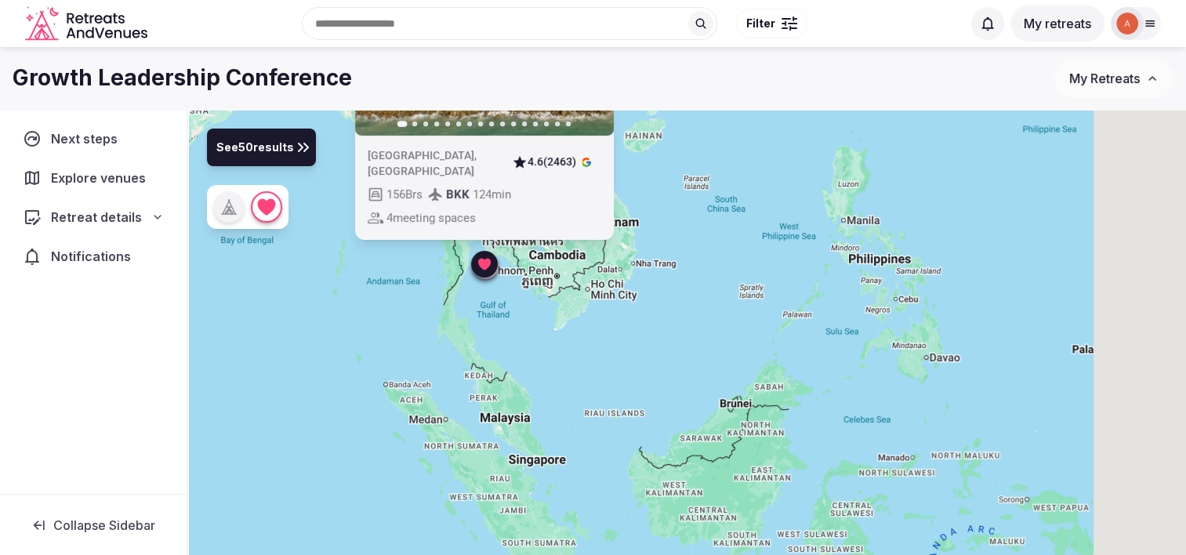
drag, startPoint x: 634, startPoint y: 362, endPoint x: 515, endPoint y: 365, distance: 119.2
click at [515, 365] on div "Previous slide Next slide [GEOGRAPHIC_DATA] , [GEOGRAPHIC_DATA] 4.6 (2463) 156 …" at bounding box center [687, 359] width 998 height 499
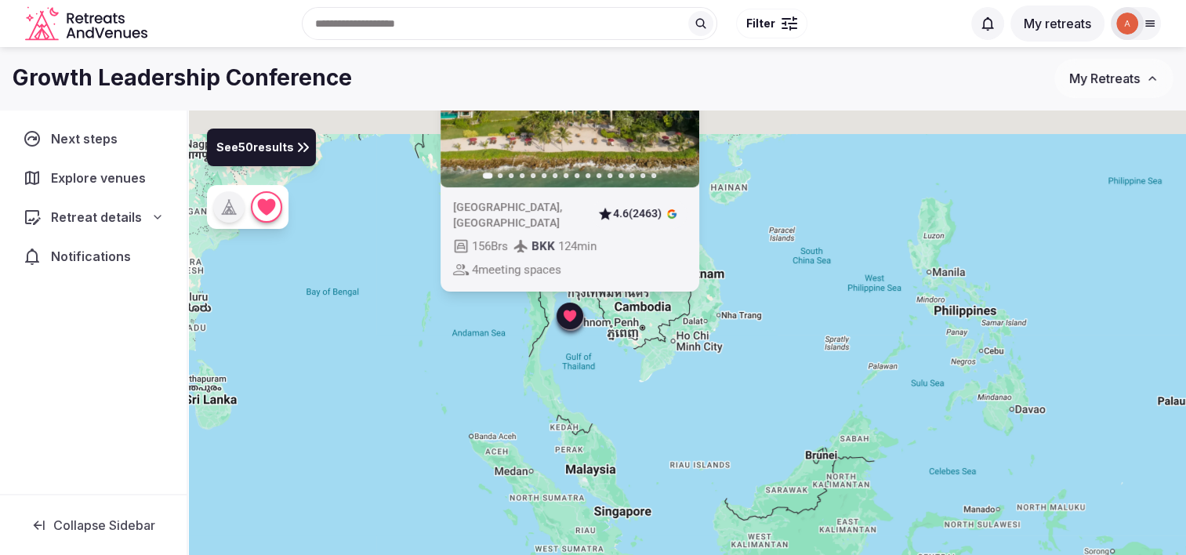
drag, startPoint x: 688, startPoint y: 304, endPoint x: 775, endPoint y: 361, distance: 104.4
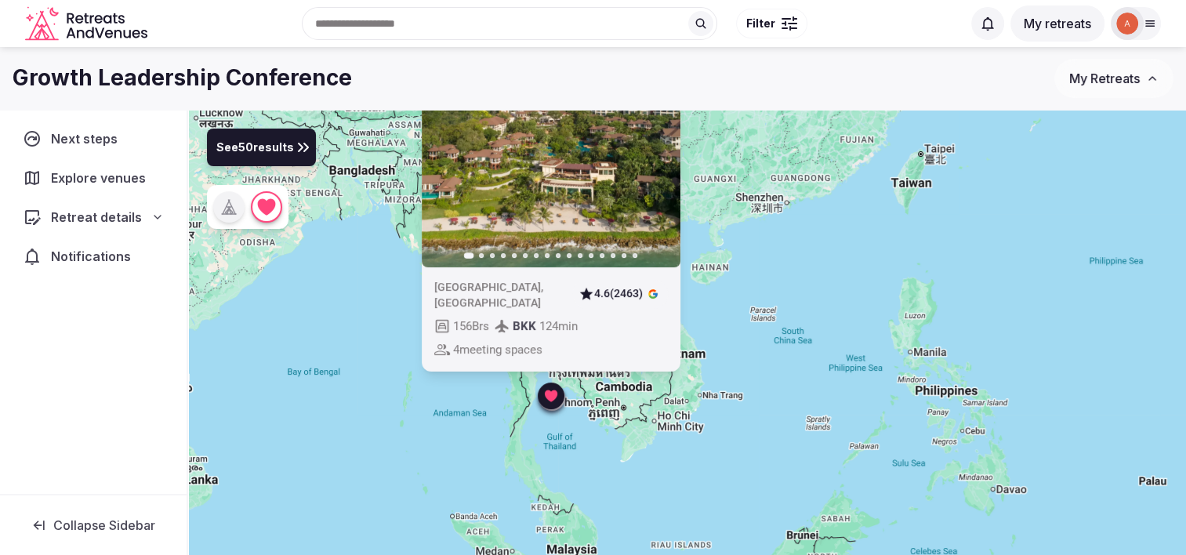
drag, startPoint x: 374, startPoint y: 193, endPoint x: 347, endPoint y: 295, distance: 105.4
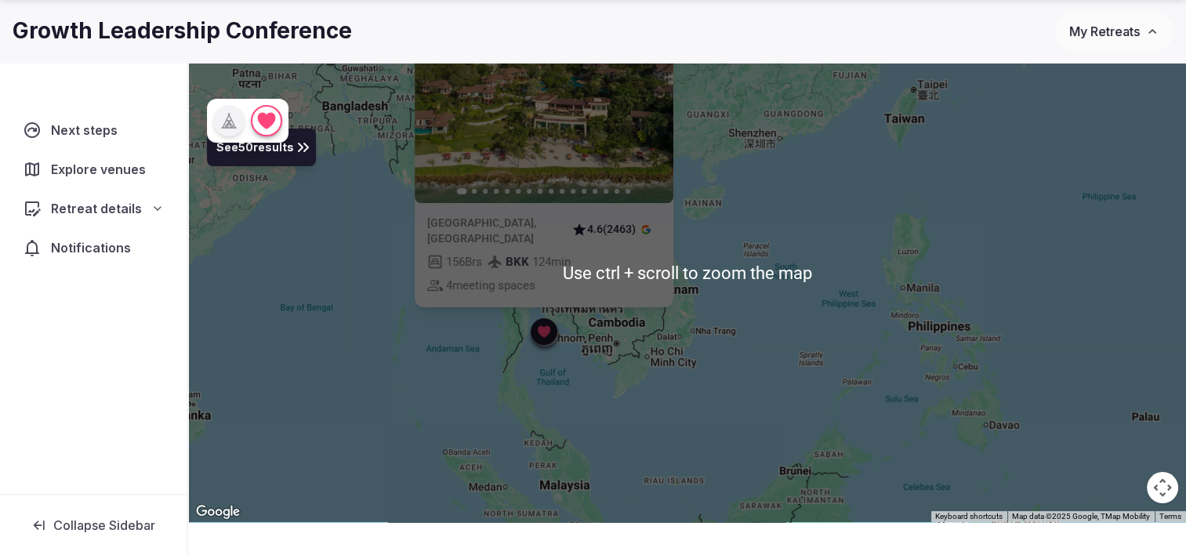
scroll to position [116, 0]
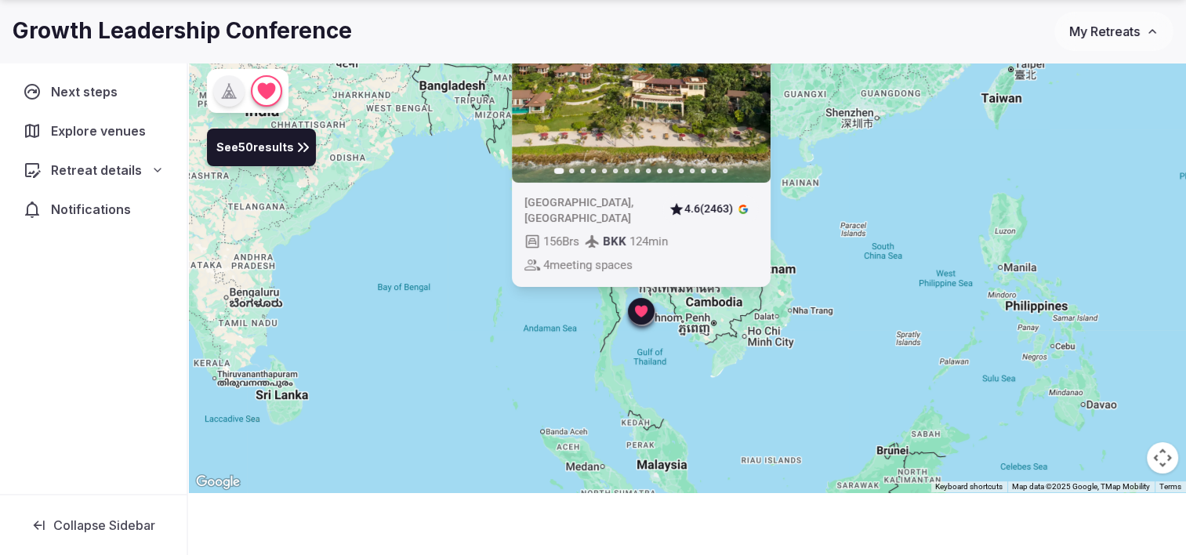
drag, startPoint x: 623, startPoint y: 374, endPoint x: 721, endPoint y: 386, distance: 99.5
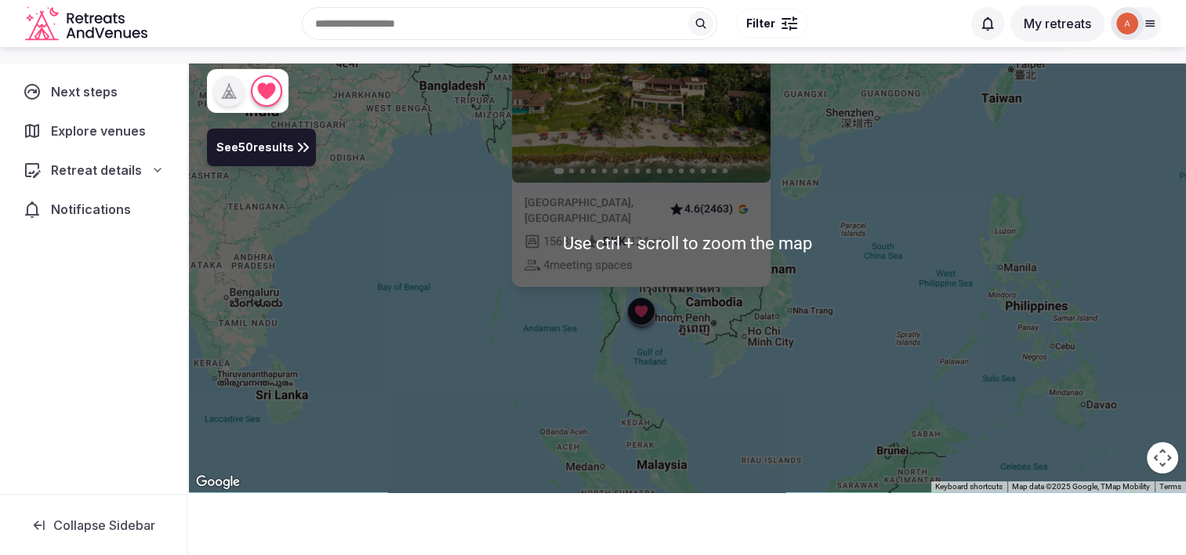
scroll to position [38, 0]
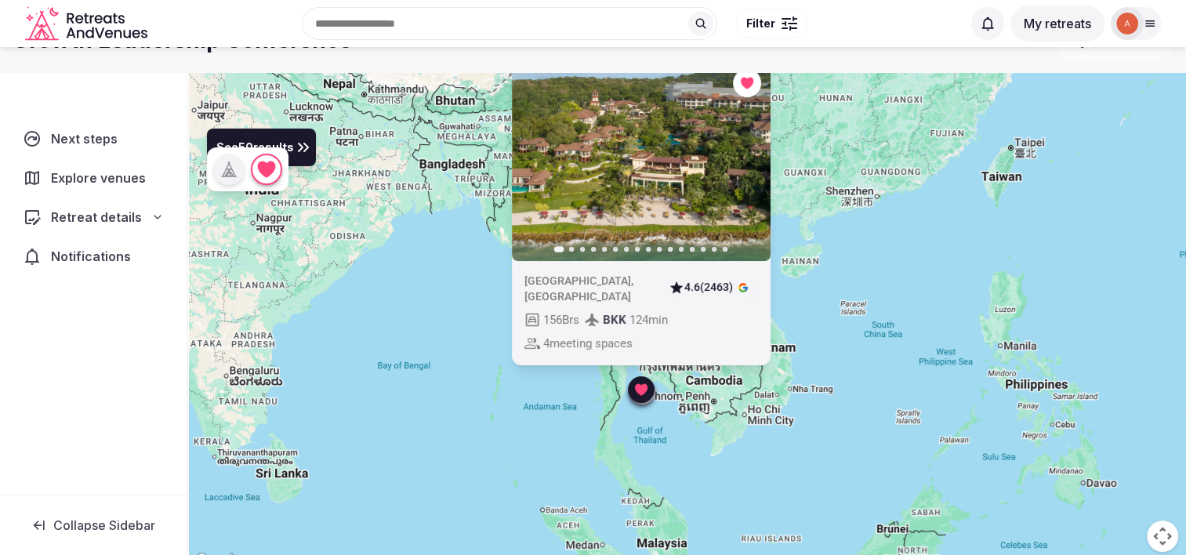
click at [826, 445] on div "Previous slide Next slide [GEOGRAPHIC_DATA] , [GEOGRAPHIC_DATA] 4.6 (2463) 156 …" at bounding box center [687, 321] width 998 height 499
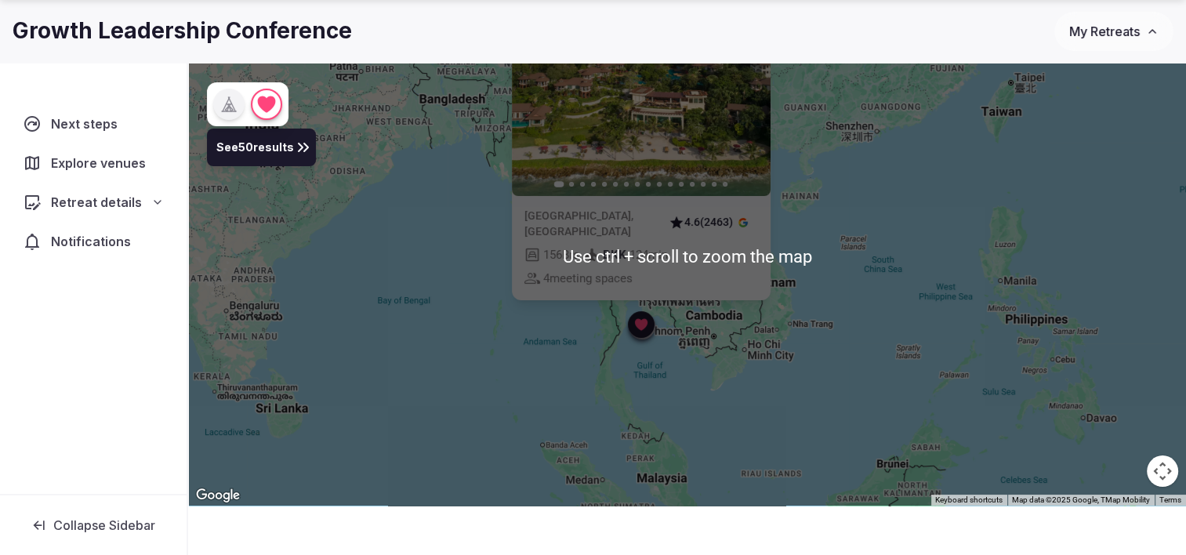
scroll to position [116, 0]
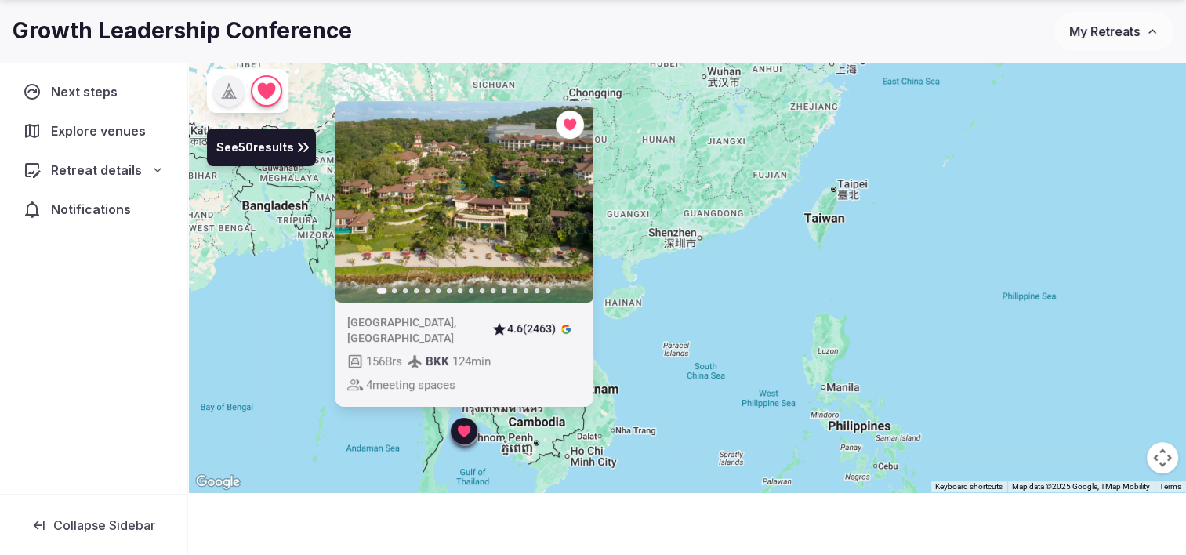
drag, startPoint x: 881, startPoint y: 215, endPoint x: 697, endPoint y: 332, distance: 218.6
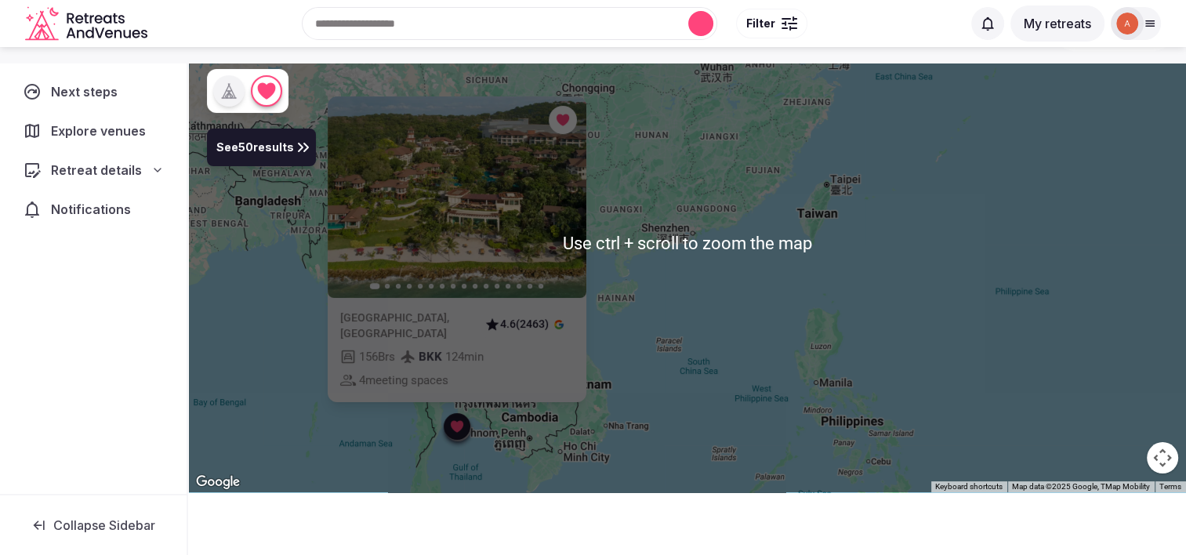
scroll to position [0, 0]
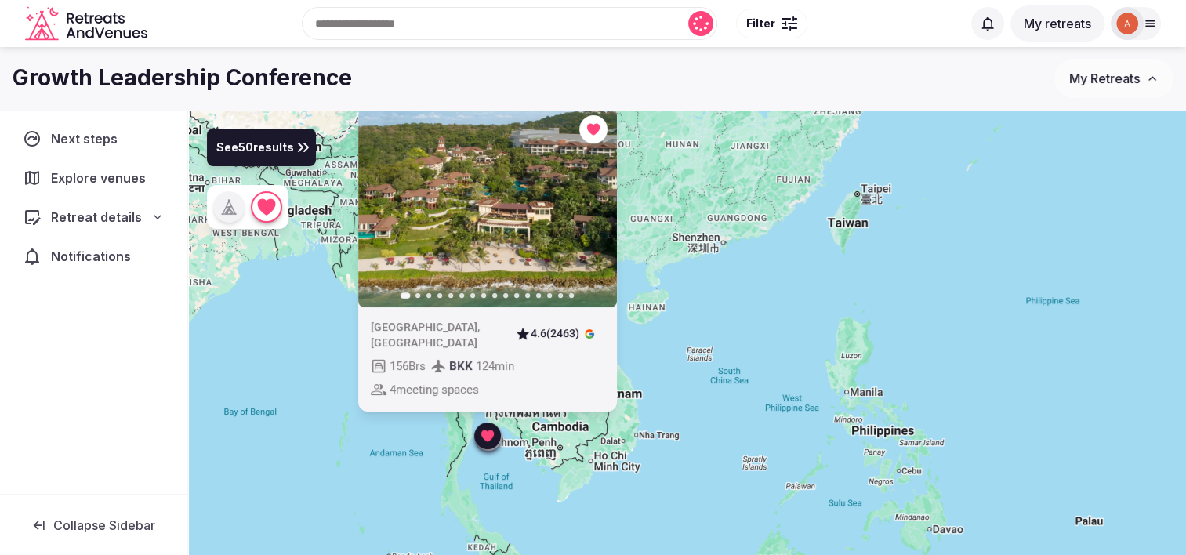
drag, startPoint x: 715, startPoint y: 302, endPoint x: 746, endPoint y: 191, distance: 114.9
click at [496, 440] on div at bounding box center [487, 435] width 25 height 25
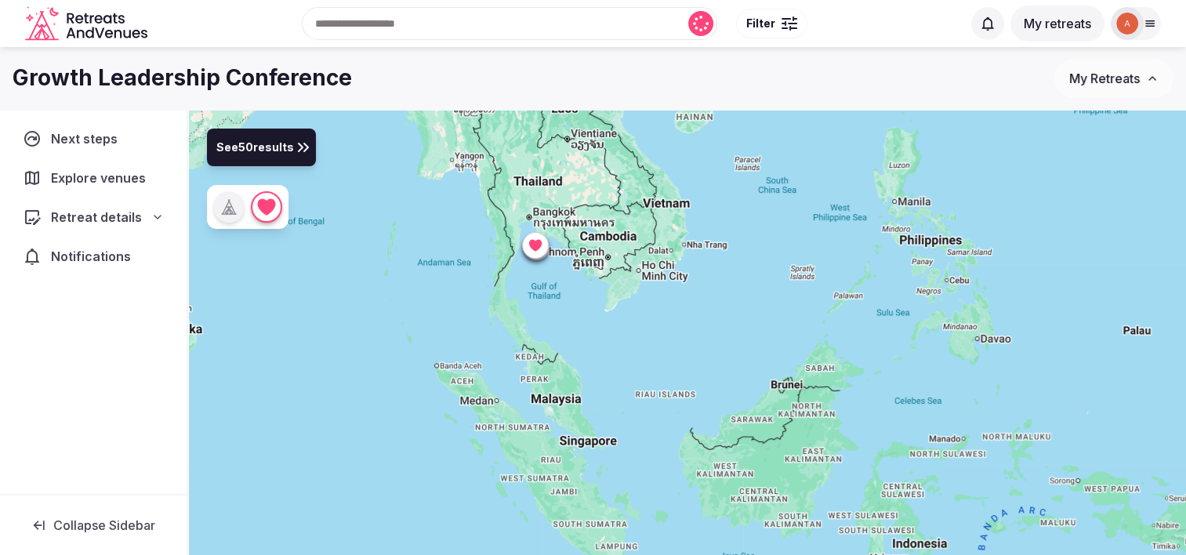
drag, startPoint x: 442, startPoint y: 409, endPoint x: 494, endPoint y: 209, distance: 206.5
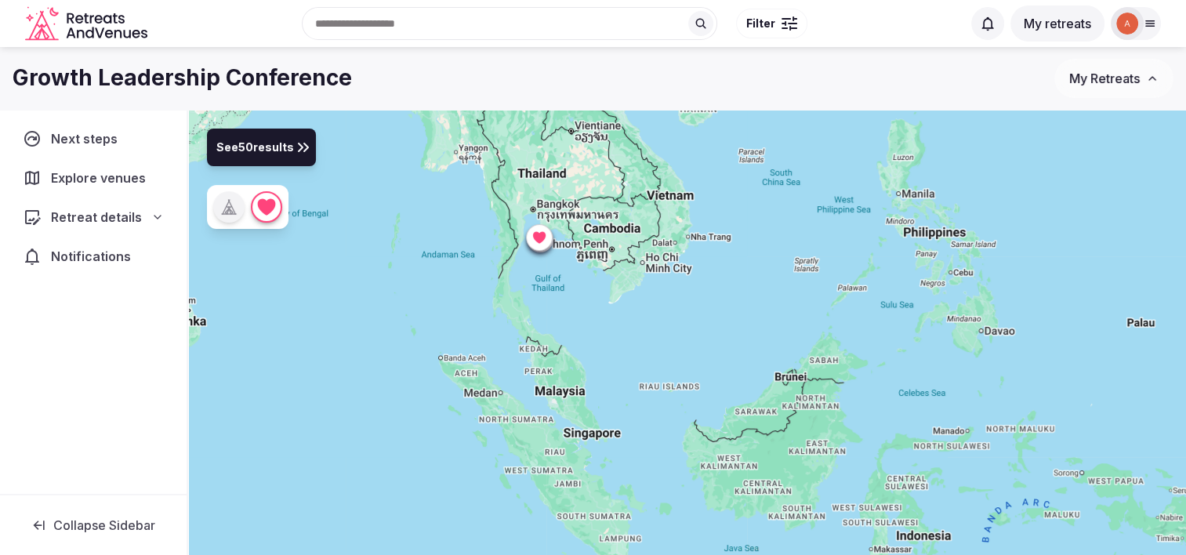
click at [294, 152] on icon at bounding box center [303, 147] width 19 height 19
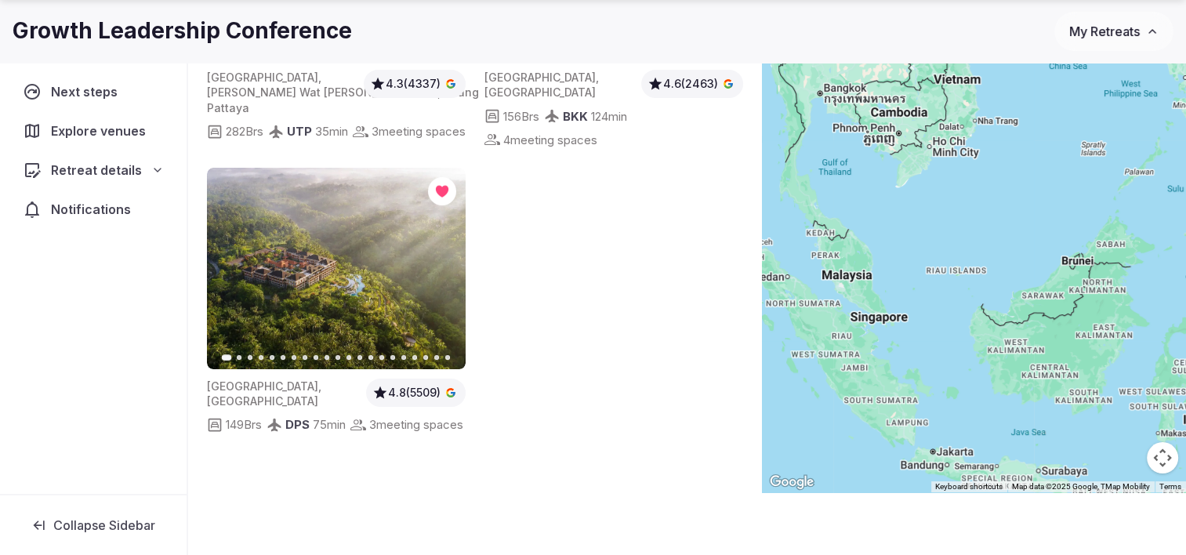
scroll to position [115, 0]
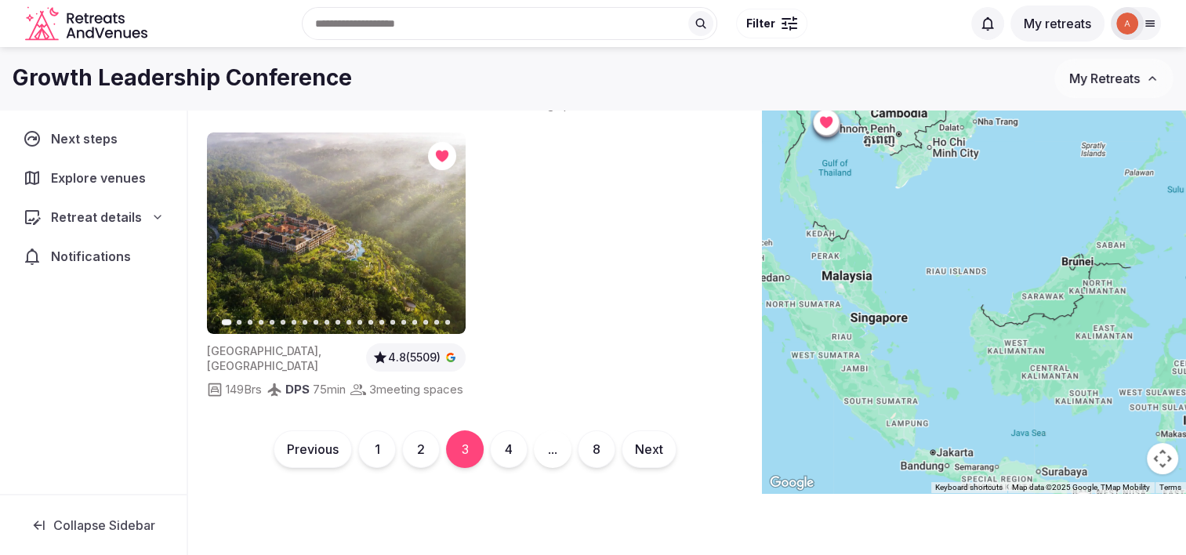
click at [500, 468] on button "4" at bounding box center [509, 449] width 38 height 38
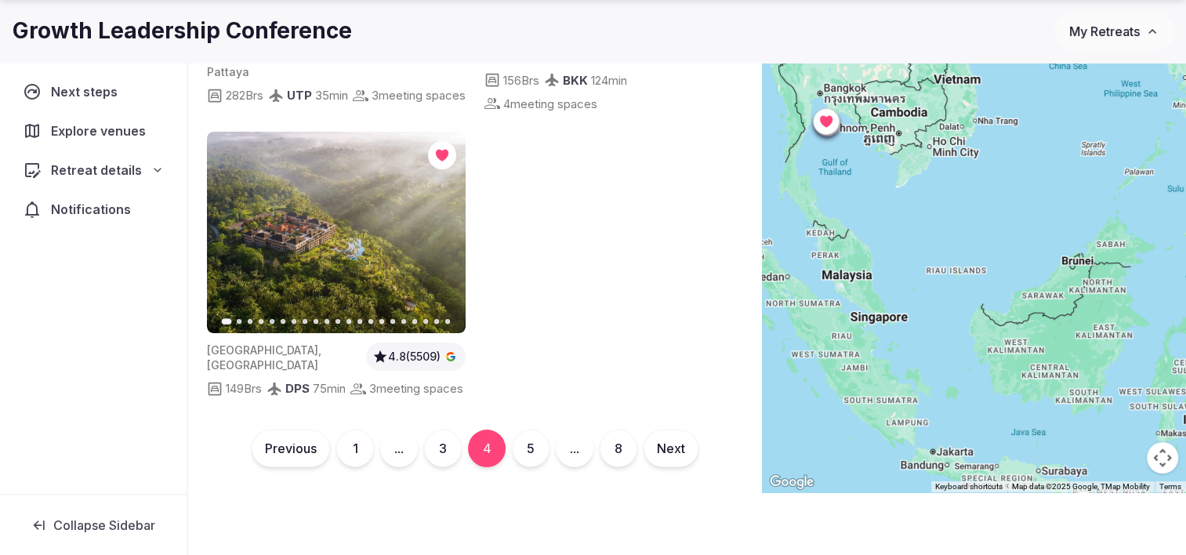
drag, startPoint x: 548, startPoint y: 485, endPoint x: 537, endPoint y: 477, distance: 14.0
click at [543, 467] on div "Previous 1 ... 3 4 5 ... 8 Next" at bounding box center [475, 449] width 524 height 38
click at [534, 467] on button "5" at bounding box center [531, 449] width 38 height 38
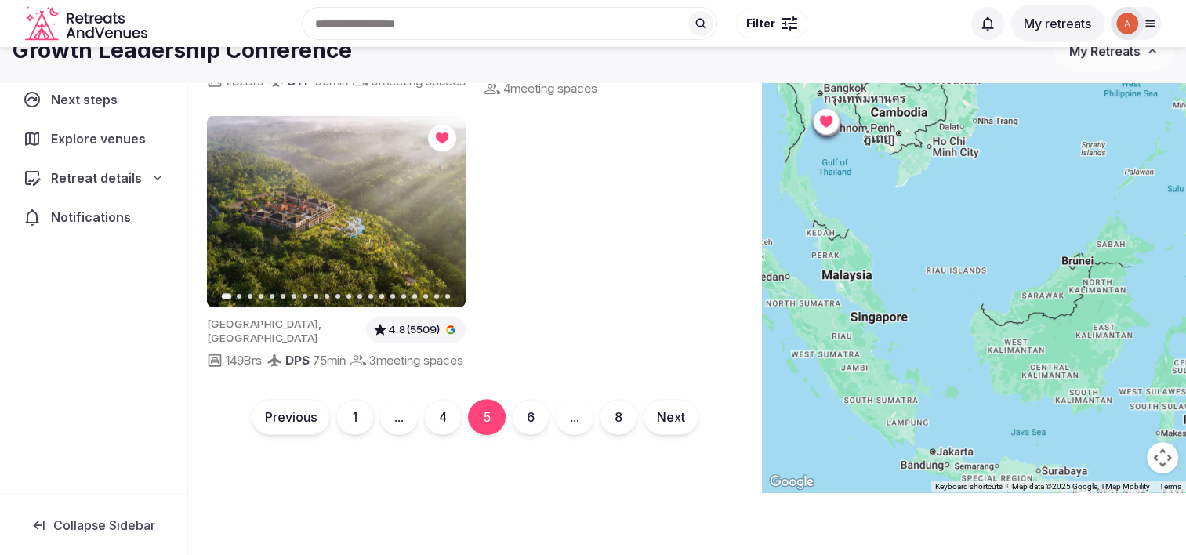
scroll to position [115, 0]
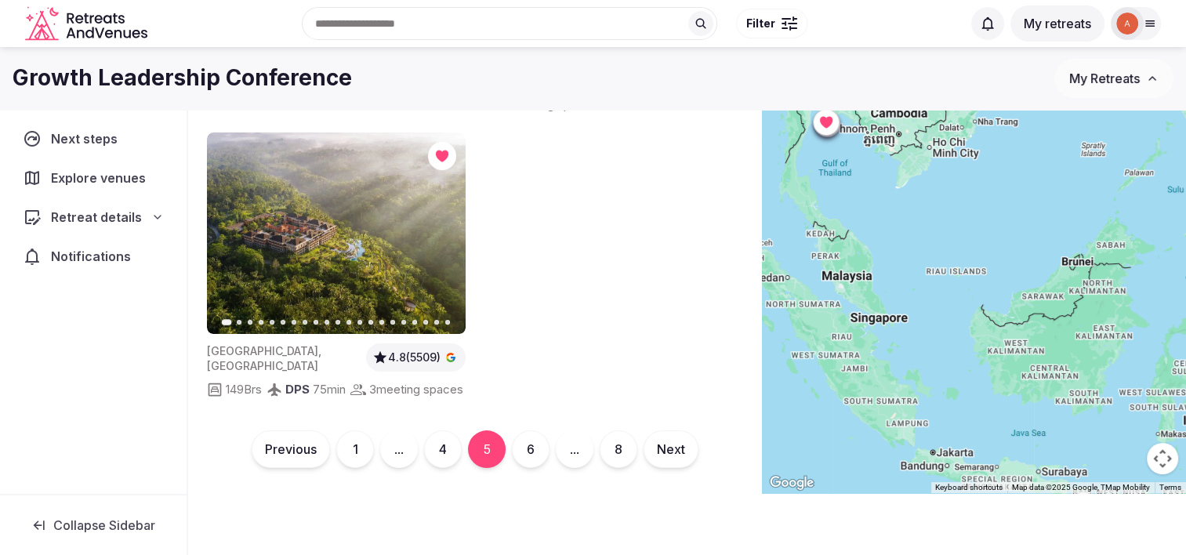
click at [525, 468] on button "6" at bounding box center [531, 449] width 38 height 38
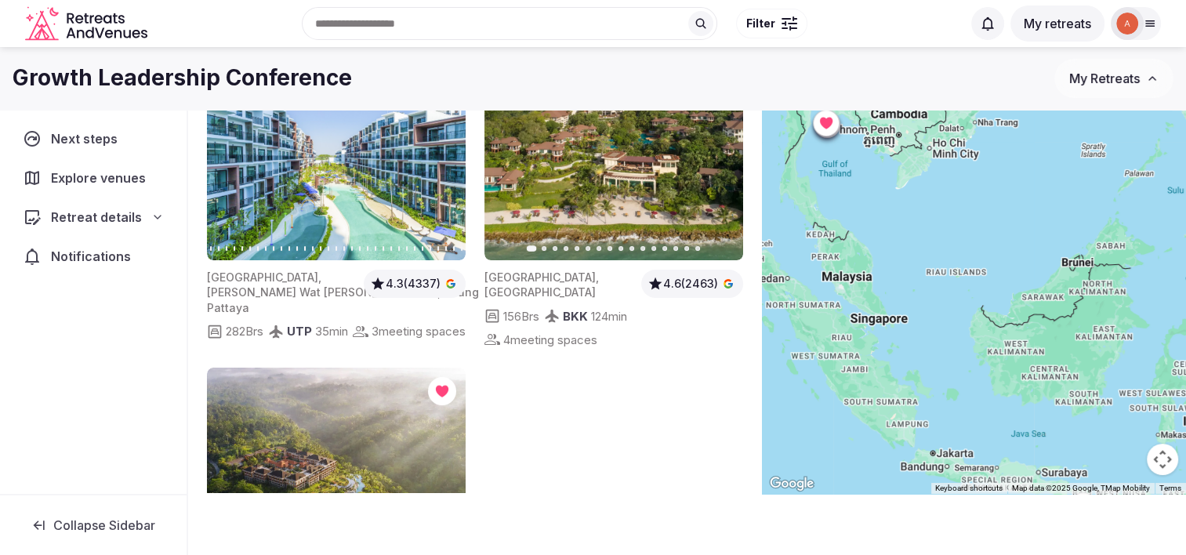
scroll to position [272, 0]
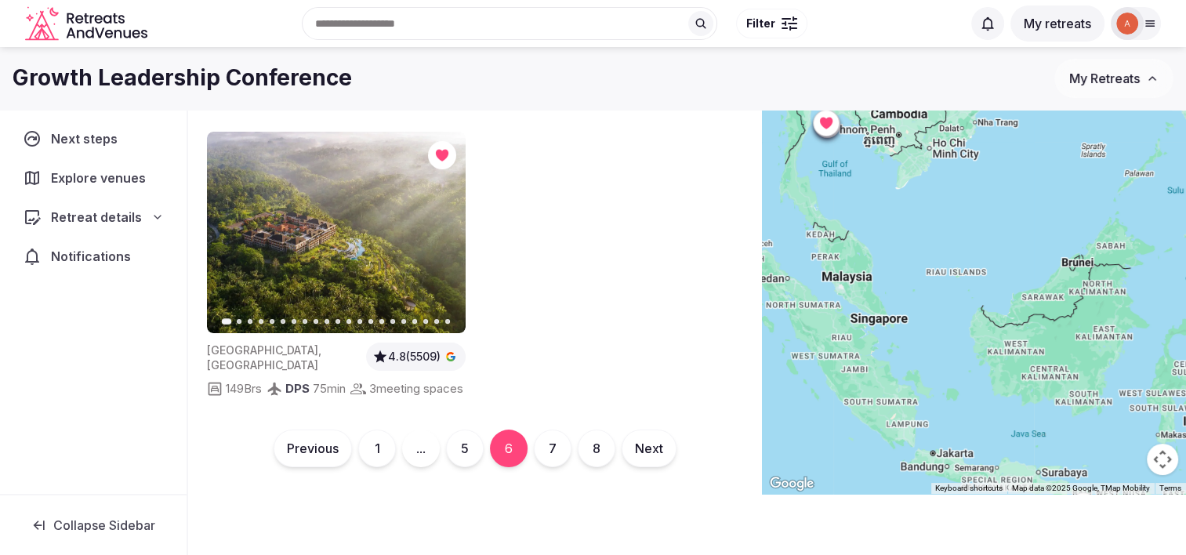
click at [555, 445] on button "7" at bounding box center [553, 449] width 38 height 38
click at [574, 458] on button "8" at bounding box center [575, 448] width 38 height 38
click at [449, 448] on button "1" at bounding box center [452, 448] width 38 height 38
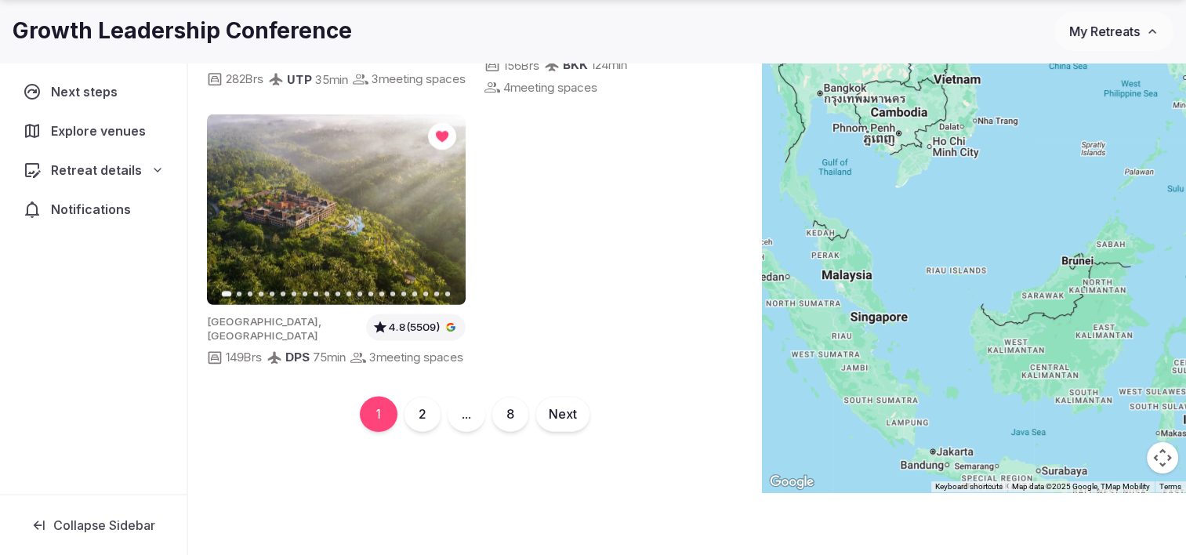
scroll to position [115, 0]
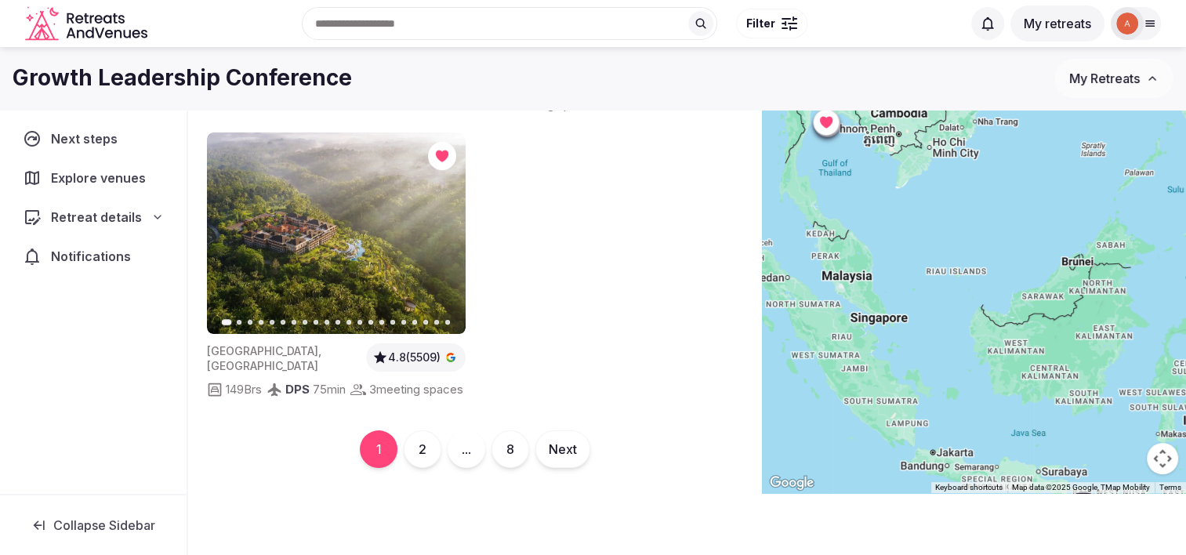
click at [352, 249] on img at bounding box center [336, 234] width 259 height 202
click at [1073, 22] on button "My retreats" at bounding box center [1058, 23] width 94 height 36
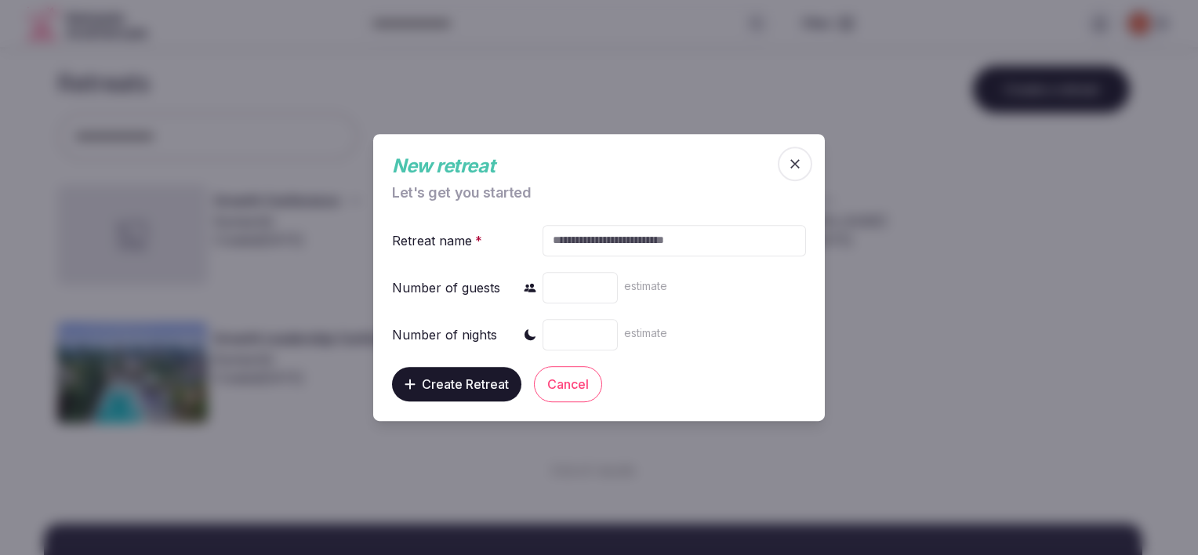
click at [786, 159] on span "button" at bounding box center [795, 164] width 34 height 34
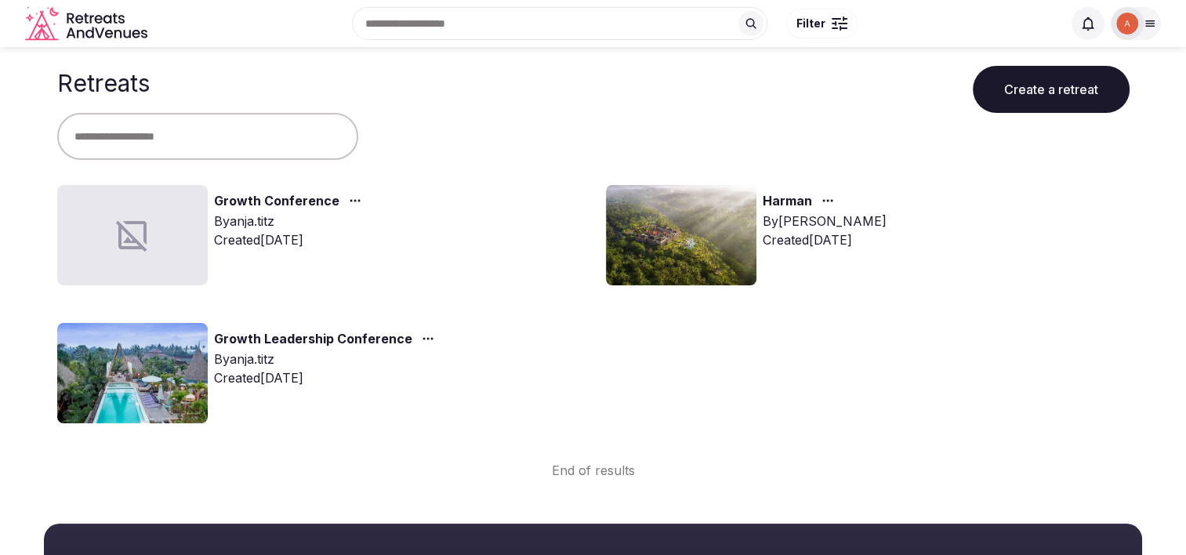
click at [1155, 20] on icon at bounding box center [1150, 23] width 13 height 13
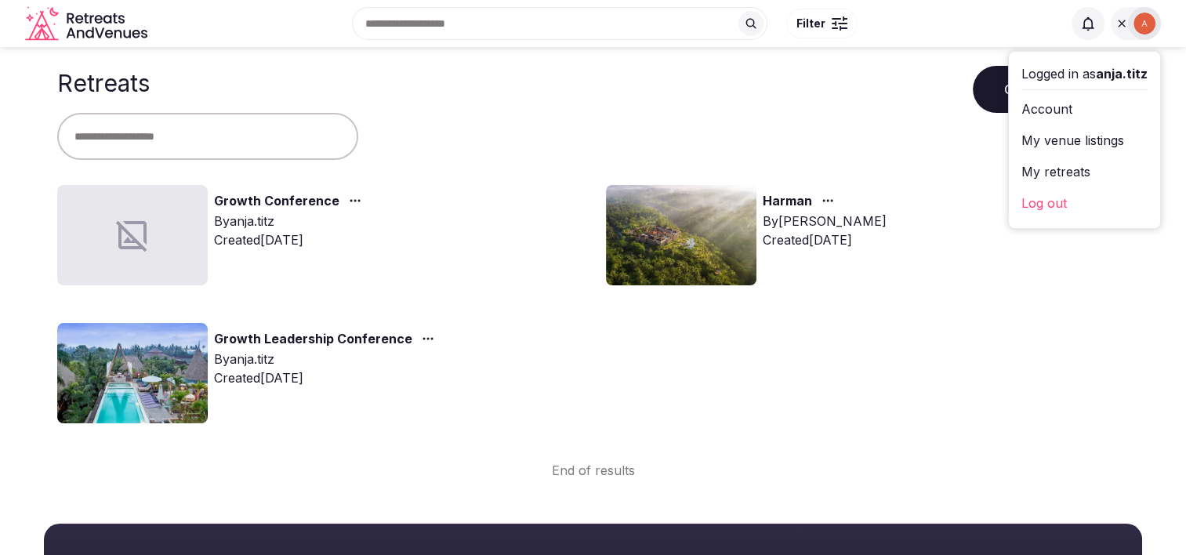
click at [1053, 134] on link "My venue listings" at bounding box center [1085, 140] width 126 height 25
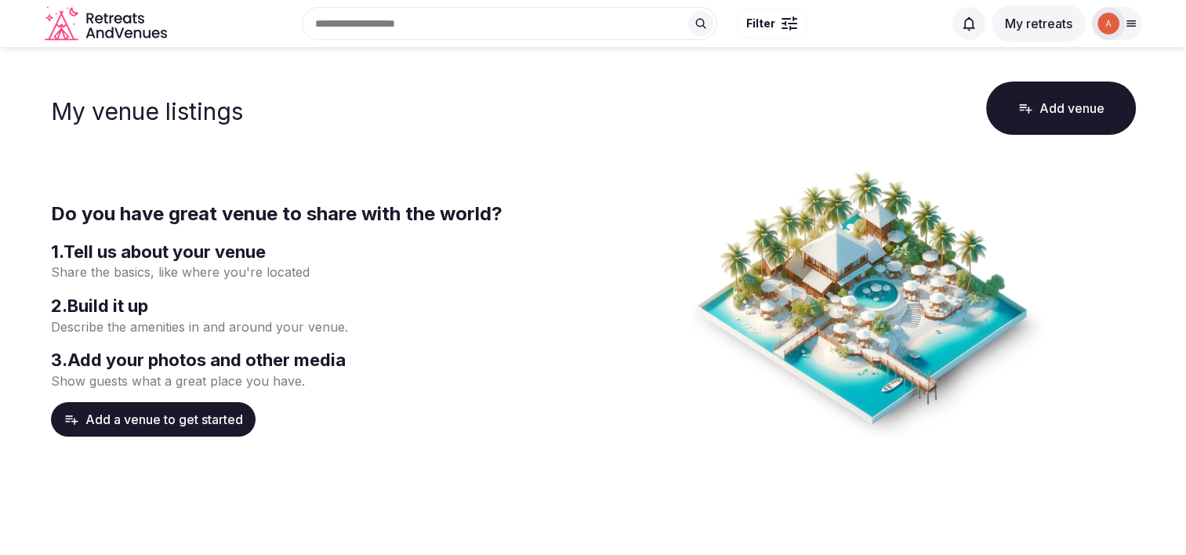
click at [1139, 22] on div at bounding box center [1131, 23] width 22 height 13
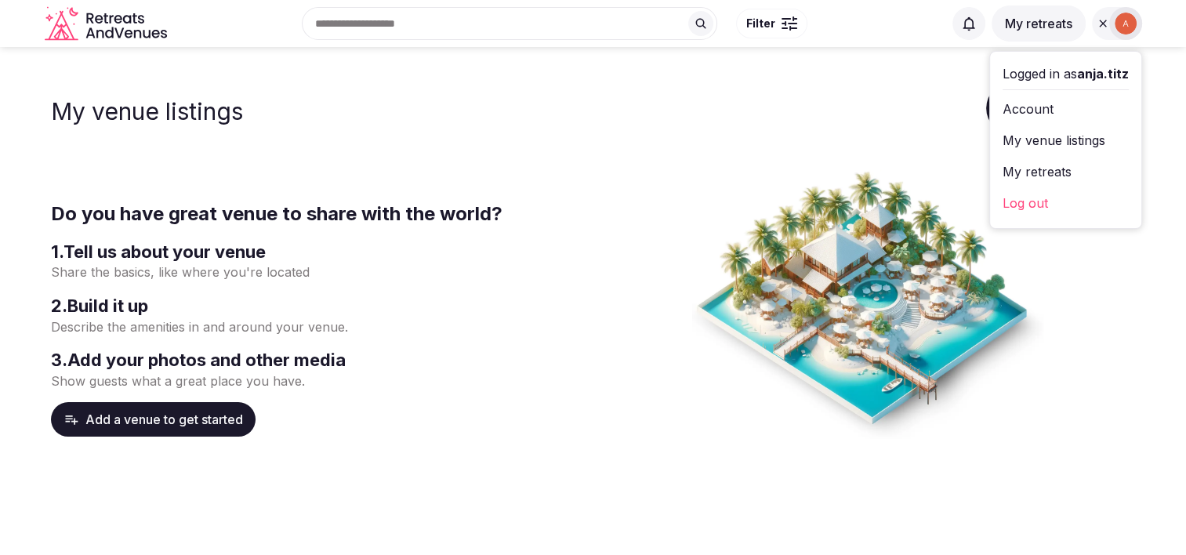
click at [668, 198] on div at bounding box center [868, 318] width 536 height 299
